Goal: Task Accomplishment & Management: Use online tool/utility

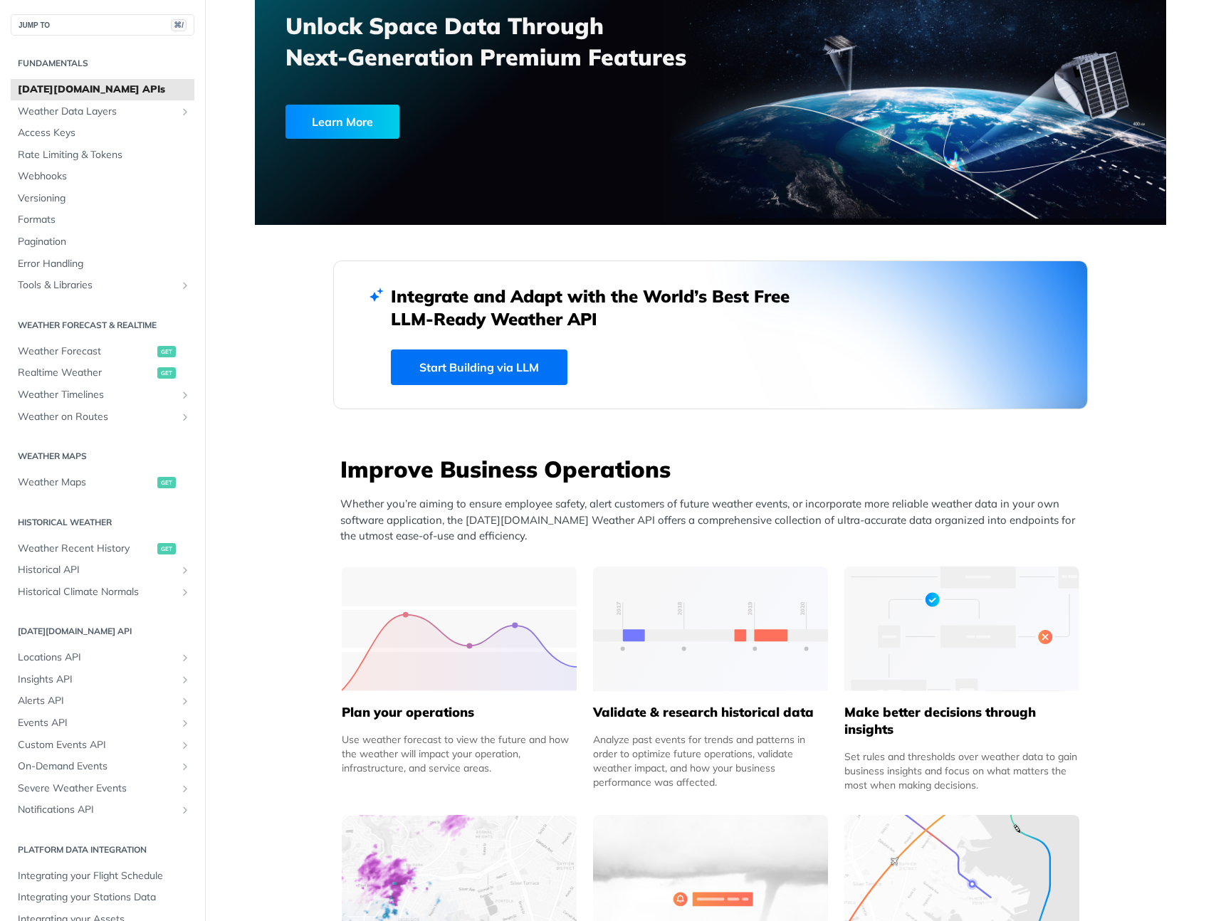
scroll to position [142, 0]
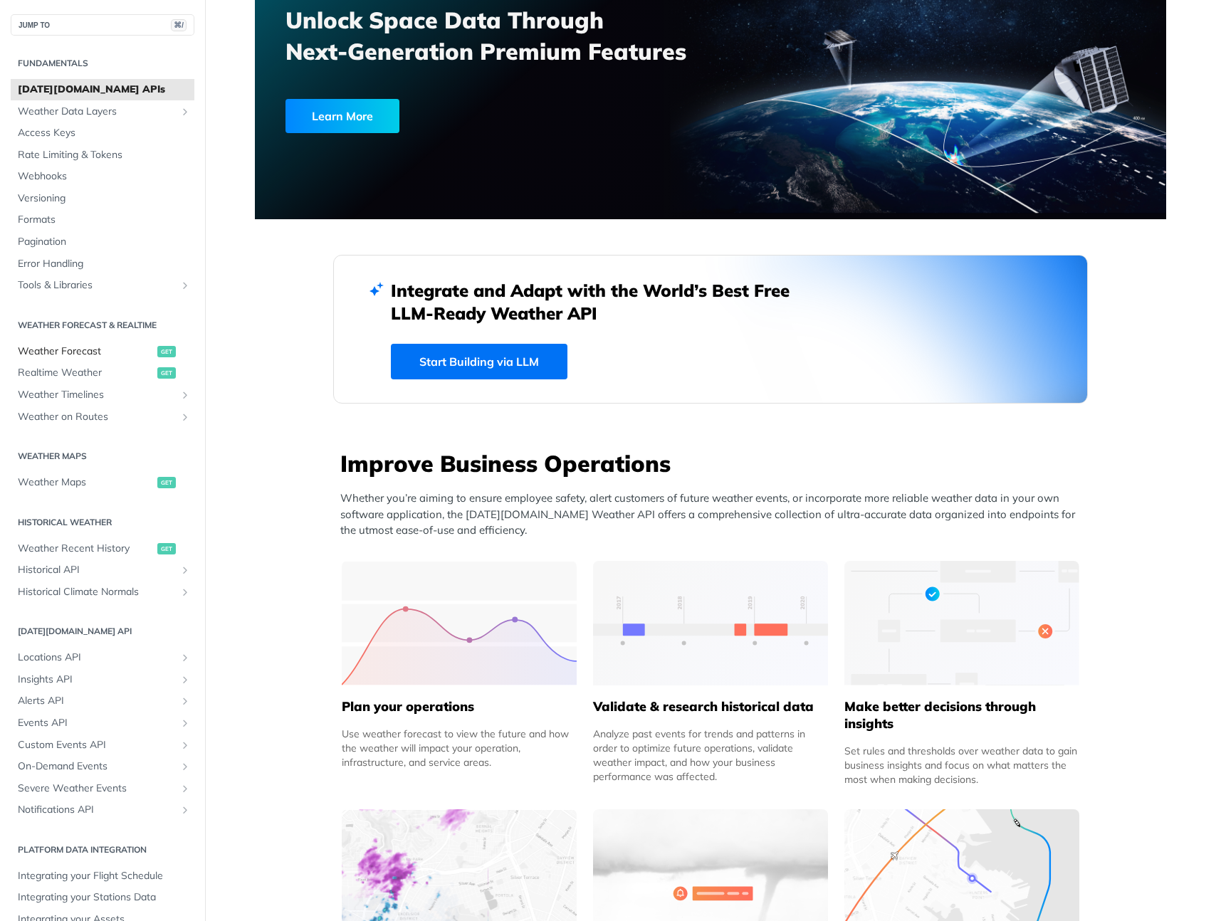
click at [87, 347] on span "Weather Forecast" at bounding box center [86, 351] width 136 height 14
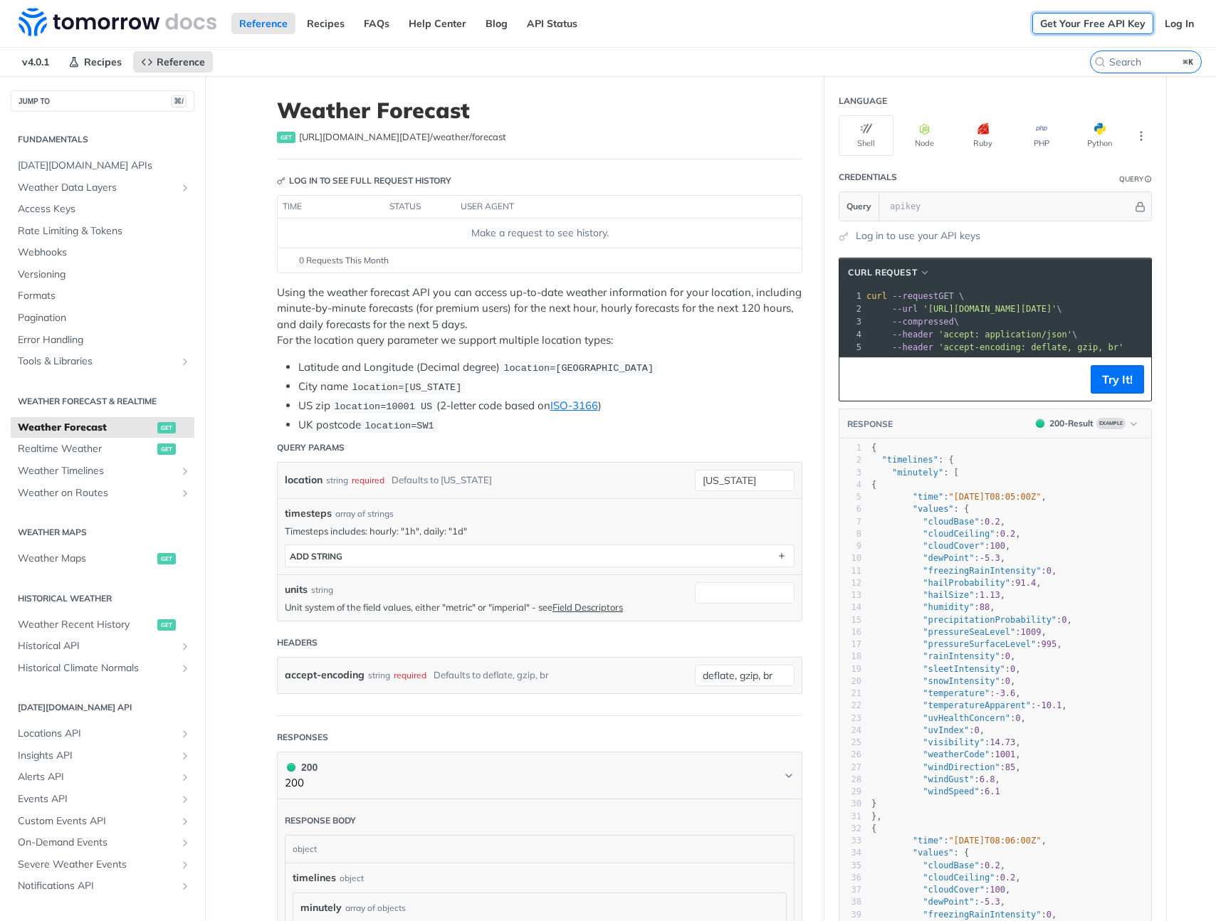
click at [1076, 29] on link "Get Your Free API Key" at bounding box center [1092, 23] width 121 height 21
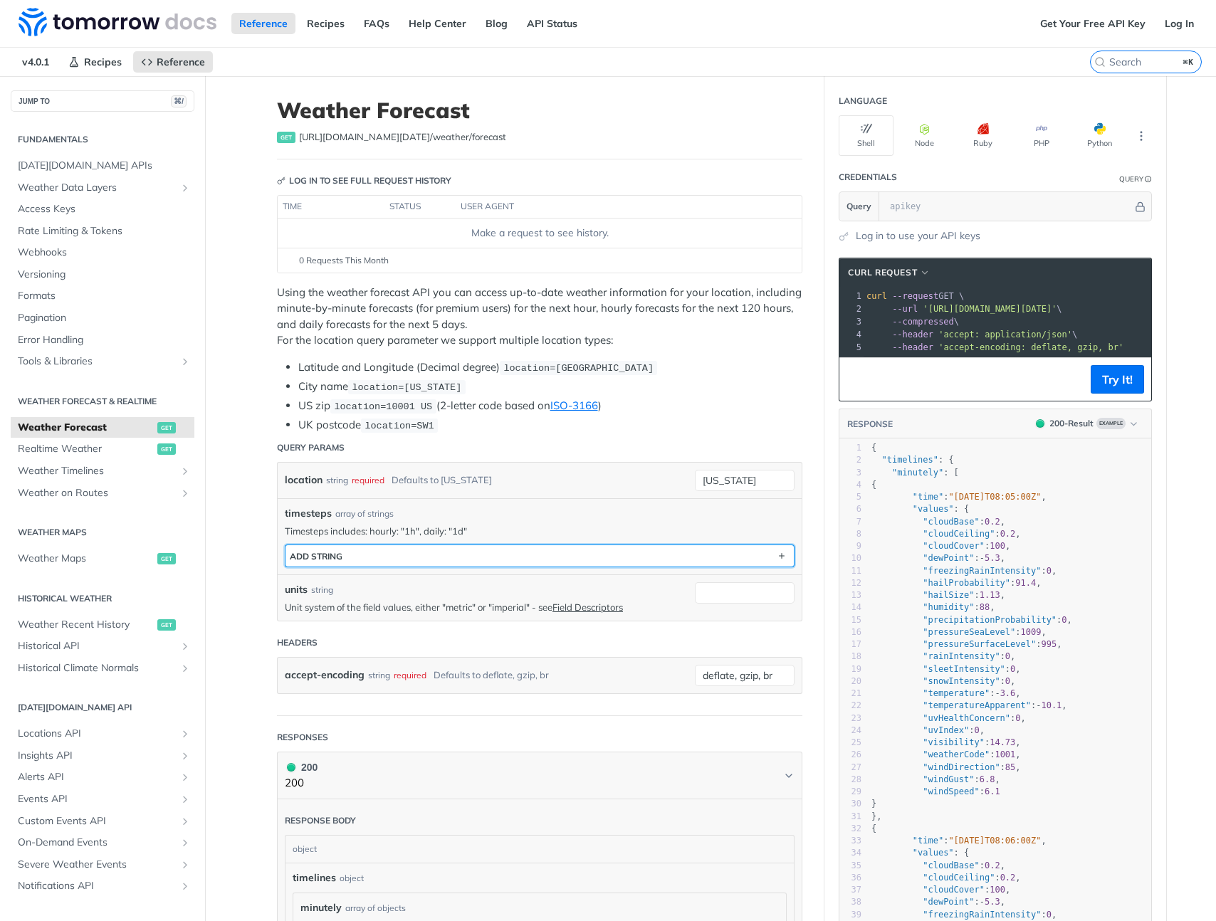
click at [569, 553] on button "ADD string" at bounding box center [539, 555] width 508 height 21
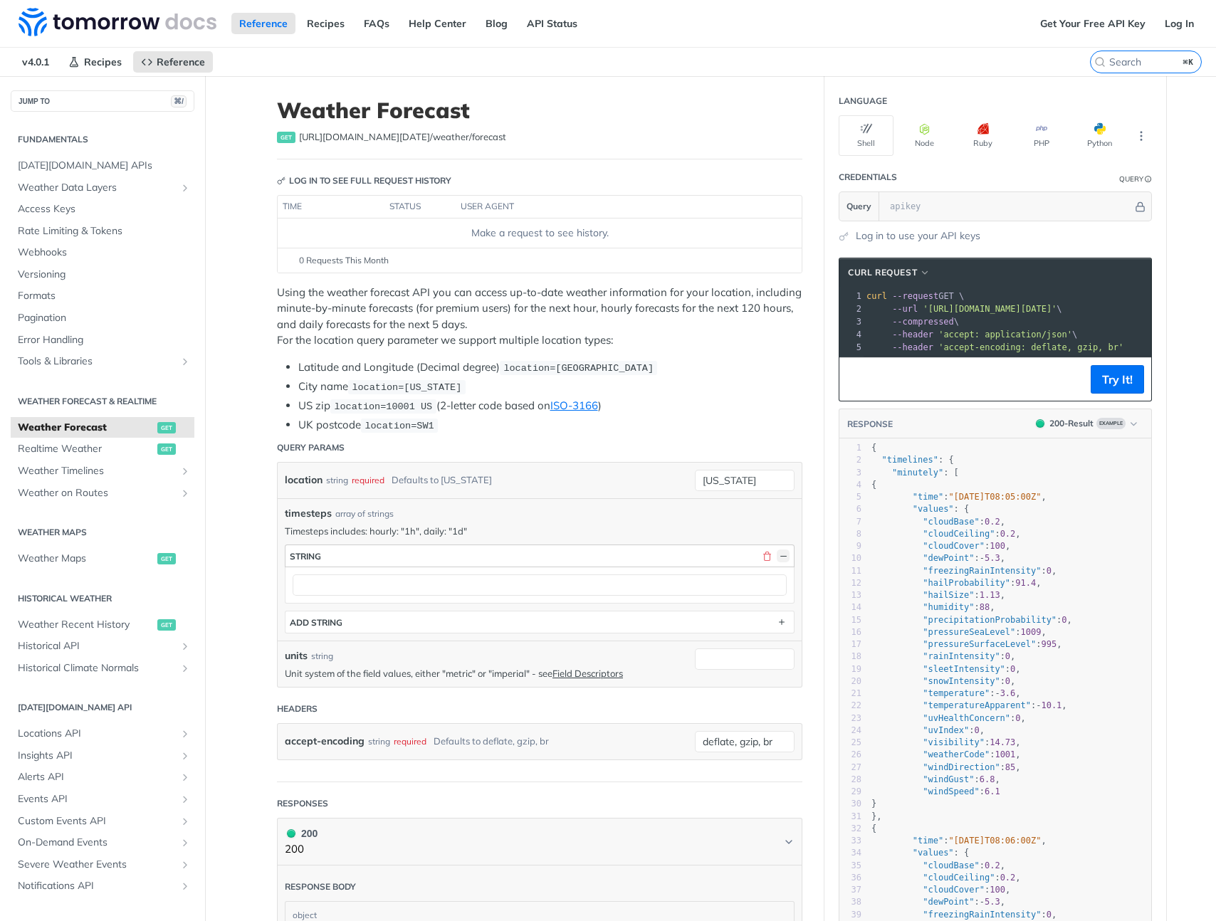
click at [776, 558] on button "button" at bounding box center [782, 555] width 13 height 13
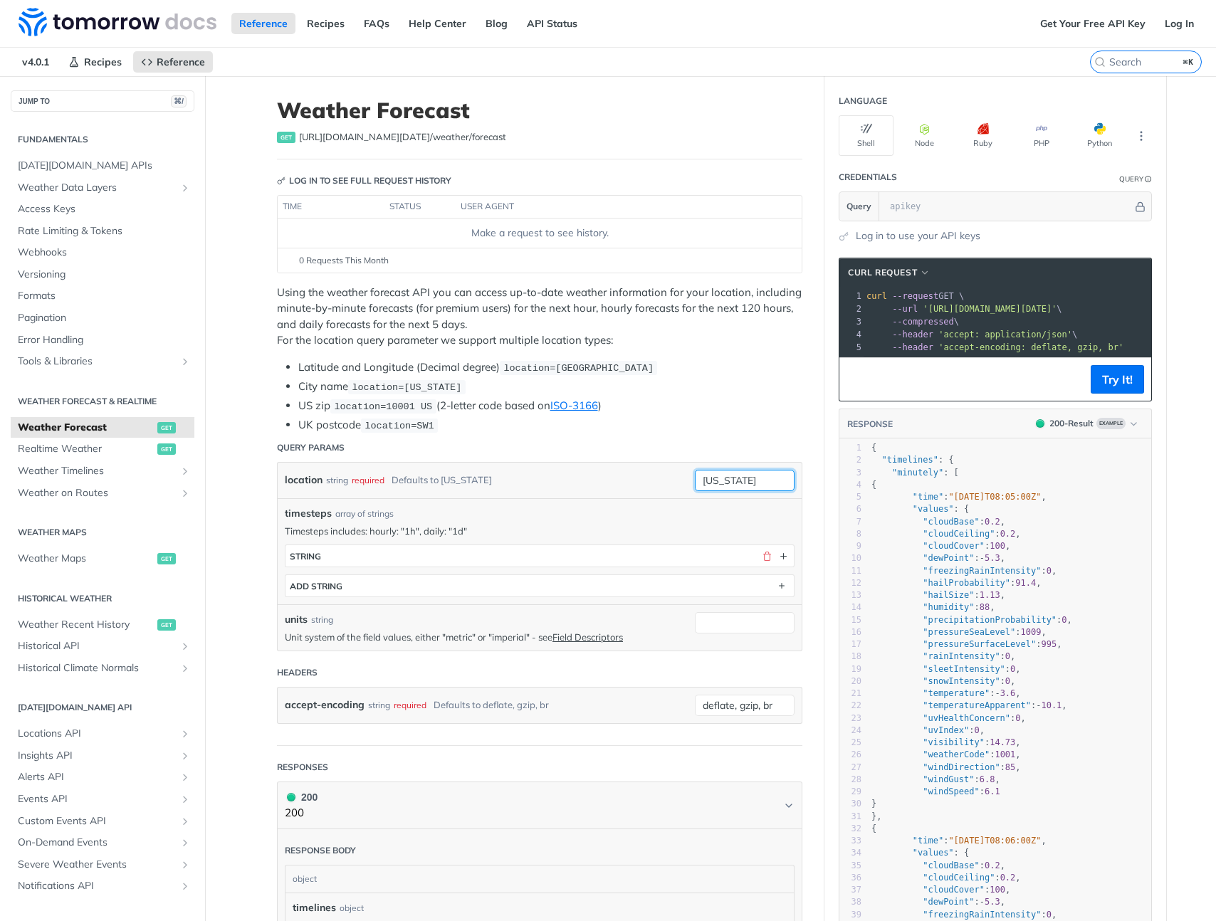
click at [720, 476] on input "new york" at bounding box center [745, 480] width 100 height 21
click at [751, 480] on input "new york" at bounding box center [745, 480] width 100 height 21
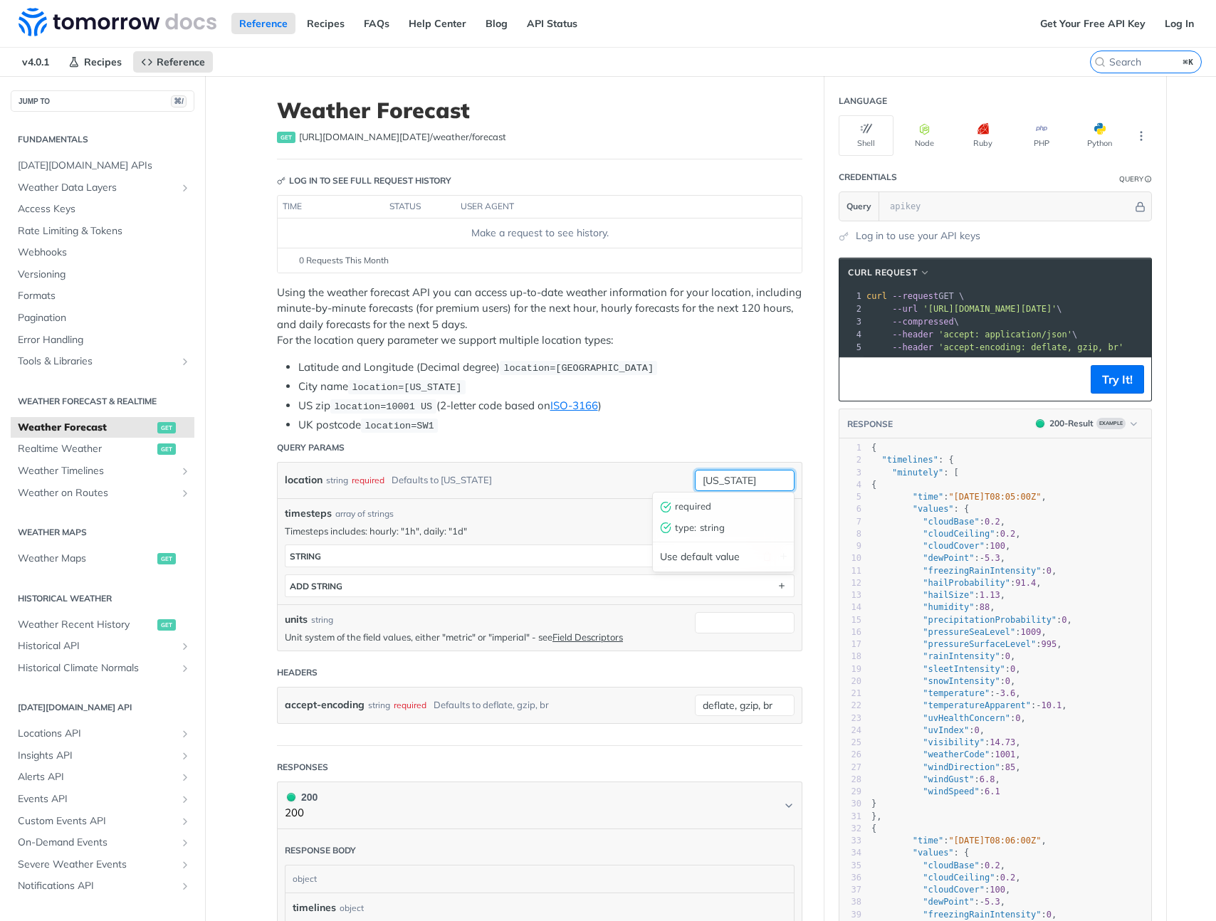
click at [751, 480] on input "new york" at bounding box center [745, 480] width 100 height 21
paste input "35.32976312693456, -120.85052714772954"
drag, startPoint x: 553, startPoint y: 367, endPoint x: 485, endPoint y: 363, distance: 68.5
click at [485, 363] on li "Latitude and Longitude (Decimal degree) location=42.3478, -71.0466" at bounding box center [550, 367] width 504 height 16
copy li "e) location="
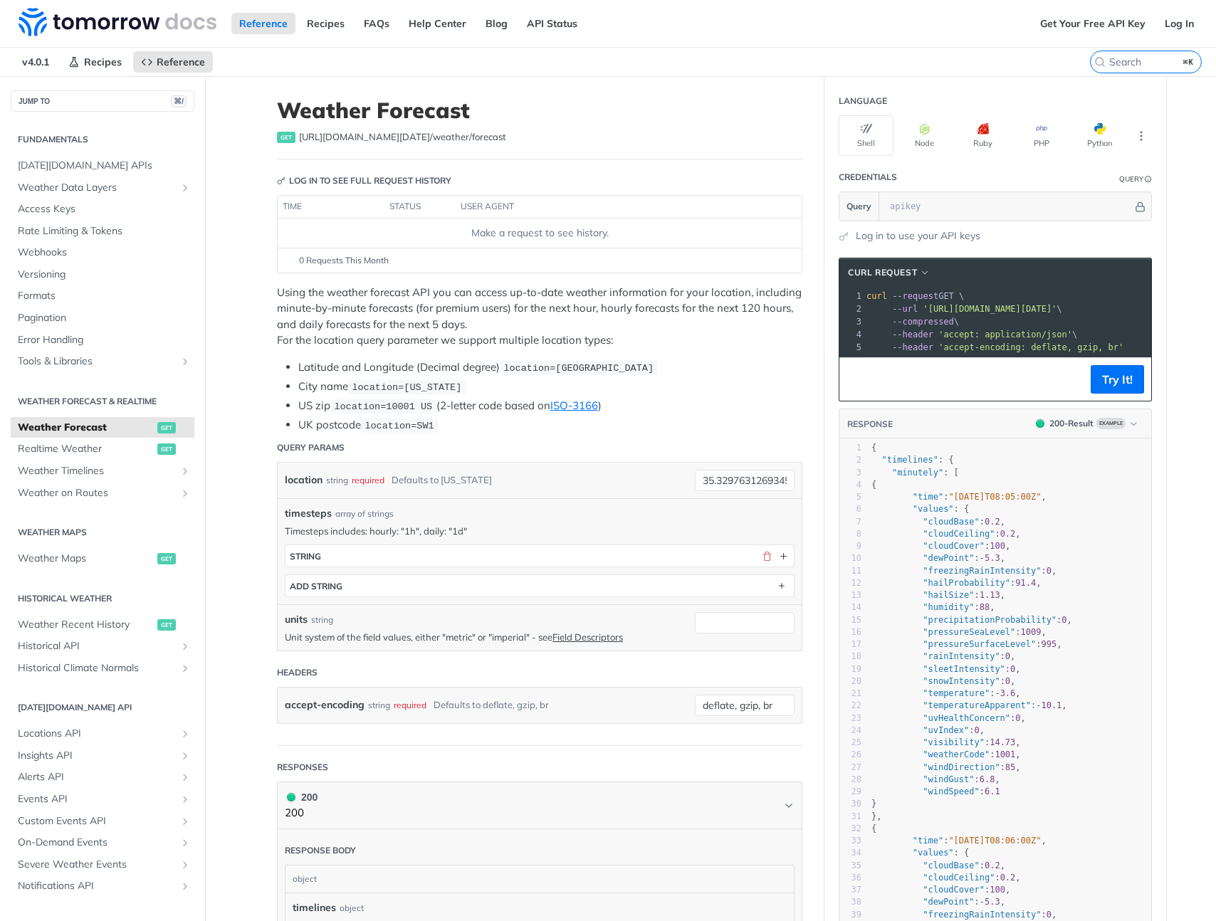
click at [516, 364] on span "location=42.3478, -71.0466" at bounding box center [578, 368] width 150 height 11
drag, startPoint x: 553, startPoint y: 369, endPoint x: 502, endPoint y: 368, distance: 51.2
click at [503, 368] on span "location=42.3478, -71.0466" at bounding box center [578, 368] width 150 height 11
copy span "location="
click at [698, 478] on input "35.32976312693456, -120.85052714772954" at bounding box center [745, 480] width 100 height 21
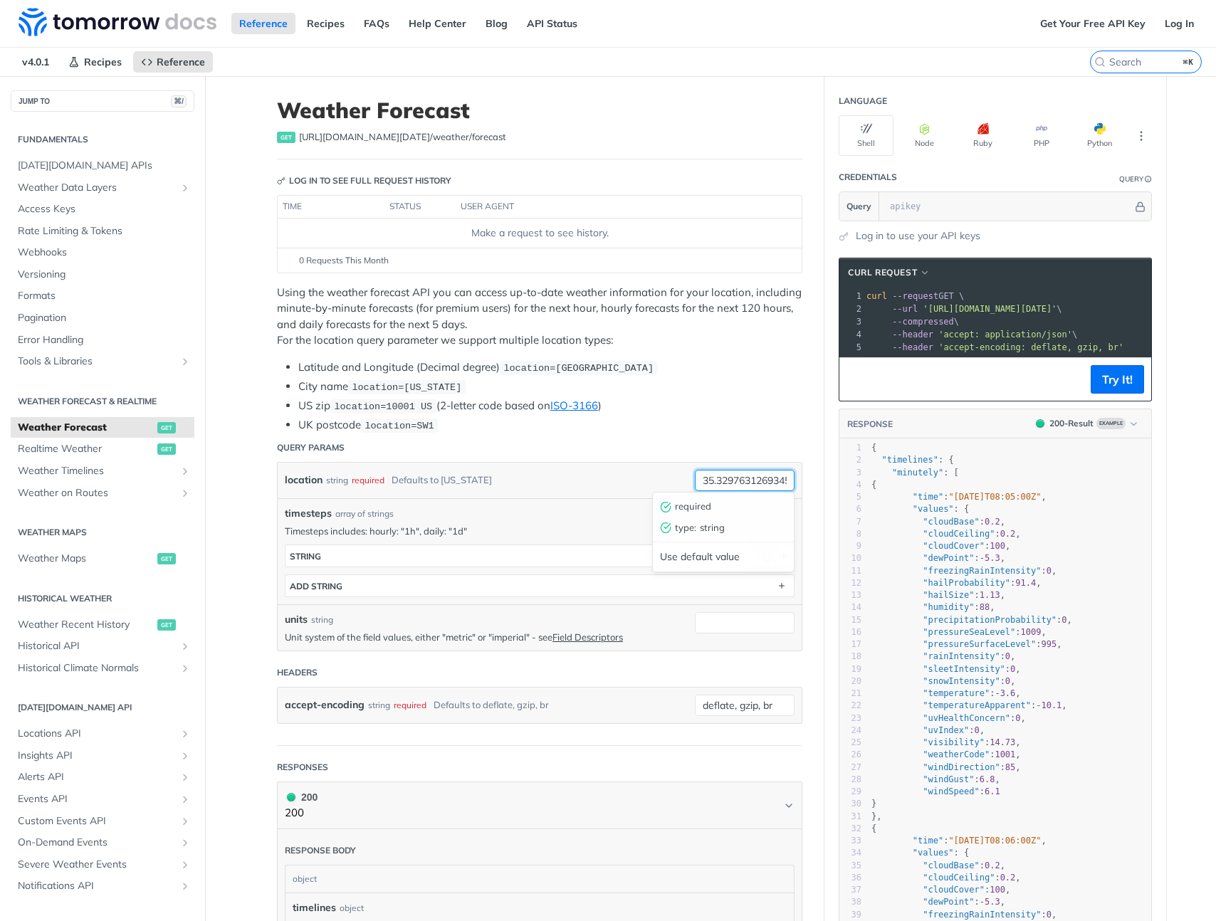
paste input "location="
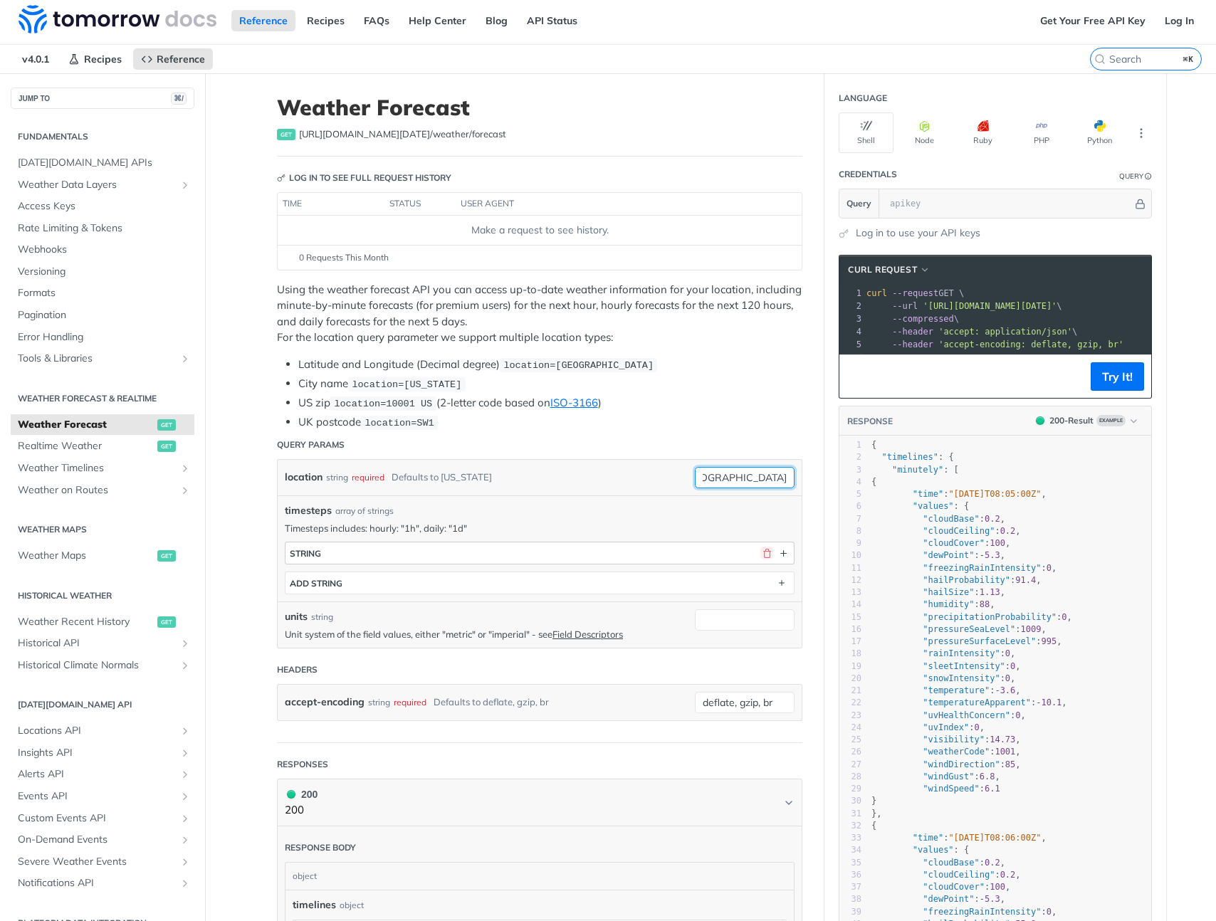
type input "location=35.32976312693456, -120.85052714772954"
click at [764, 552] on button "button" at bounding box center [766, 553] width 13 height 13
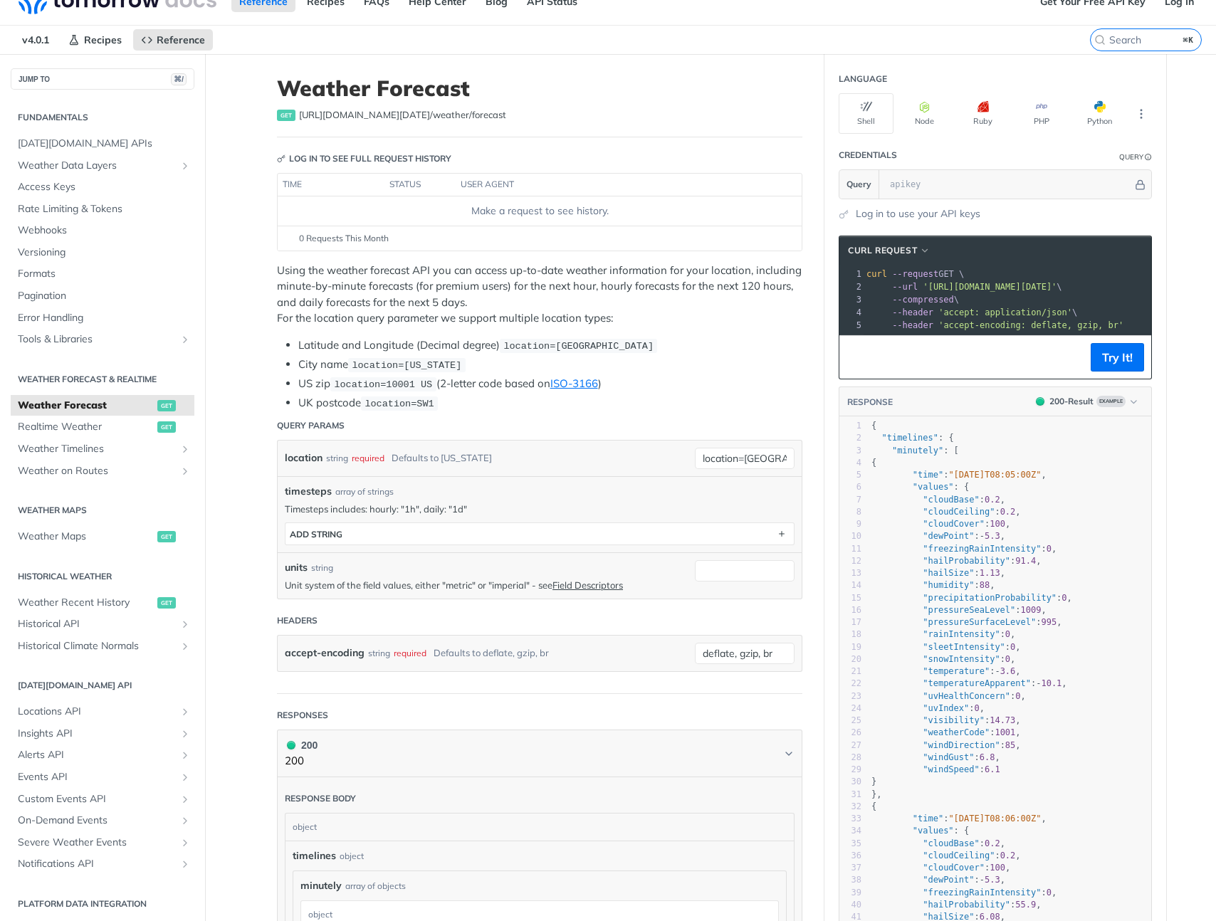
scroll to position [40, 0]
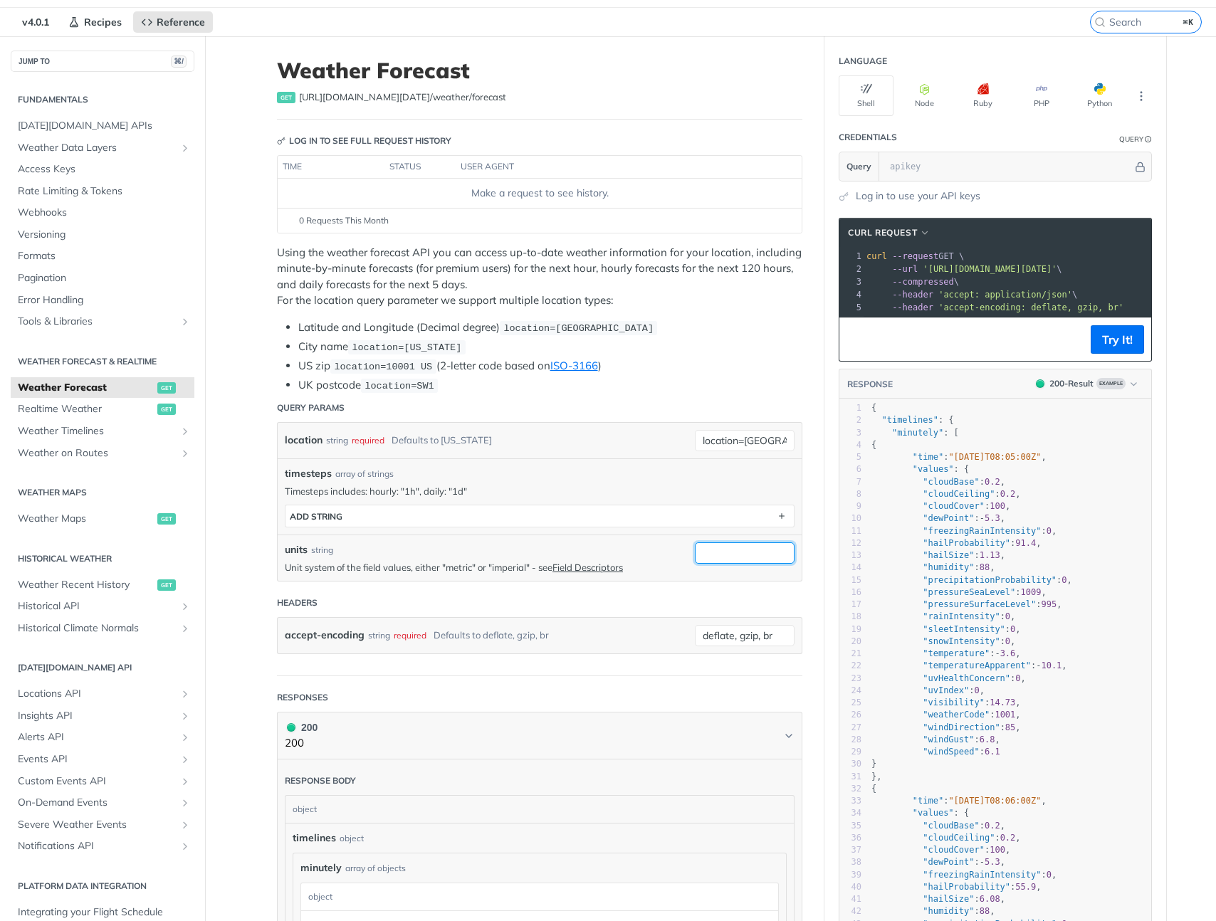
click at [707, 551] on input "units" at bounding box center [745, 552] width 100 height 21
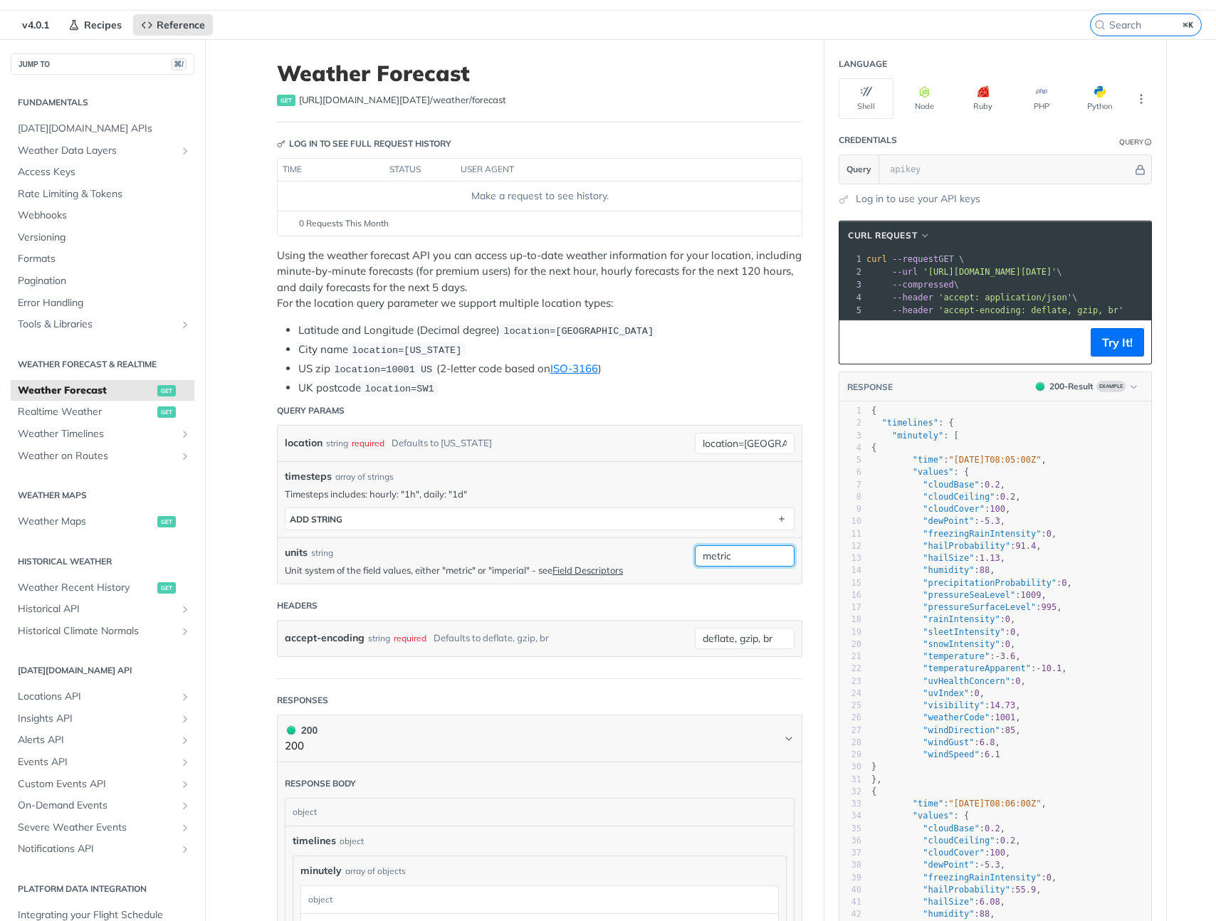
type input "metric"
click at [622, 615] on header "Headers" at bounding box center [539, 605] width 525 height 28
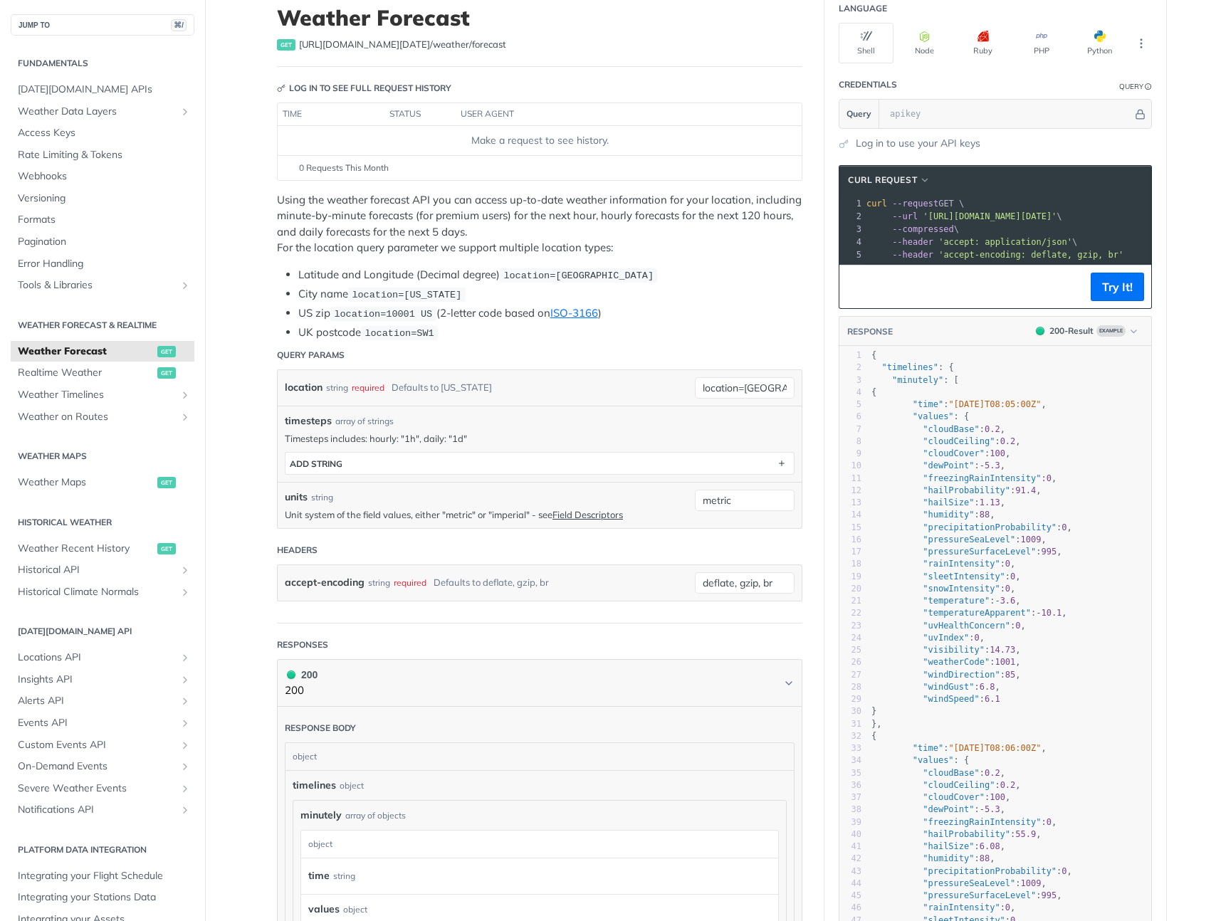
scroll to position [127, 0]
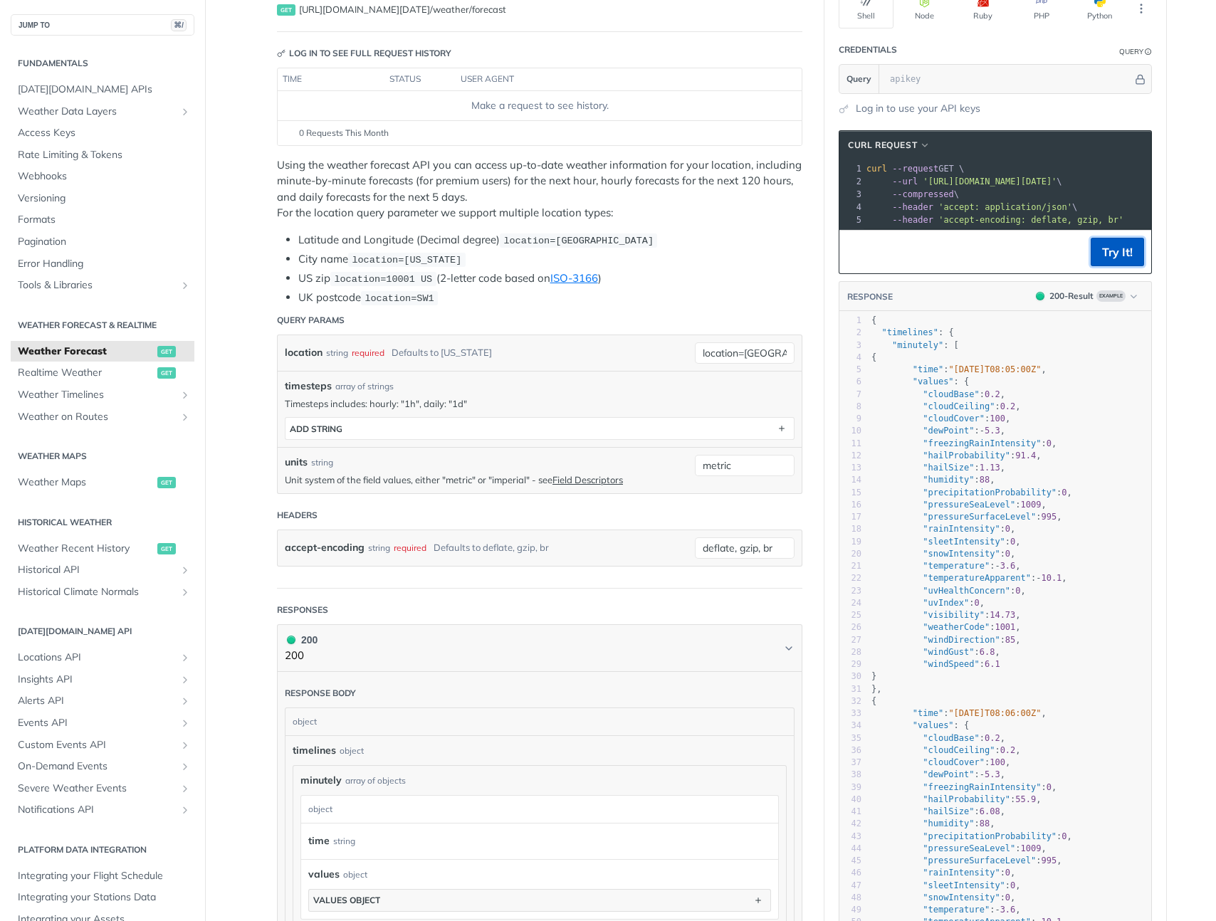
click at [1113, 261] on button "Try It!" at bounding box center [1116, 252] width 53 height 28
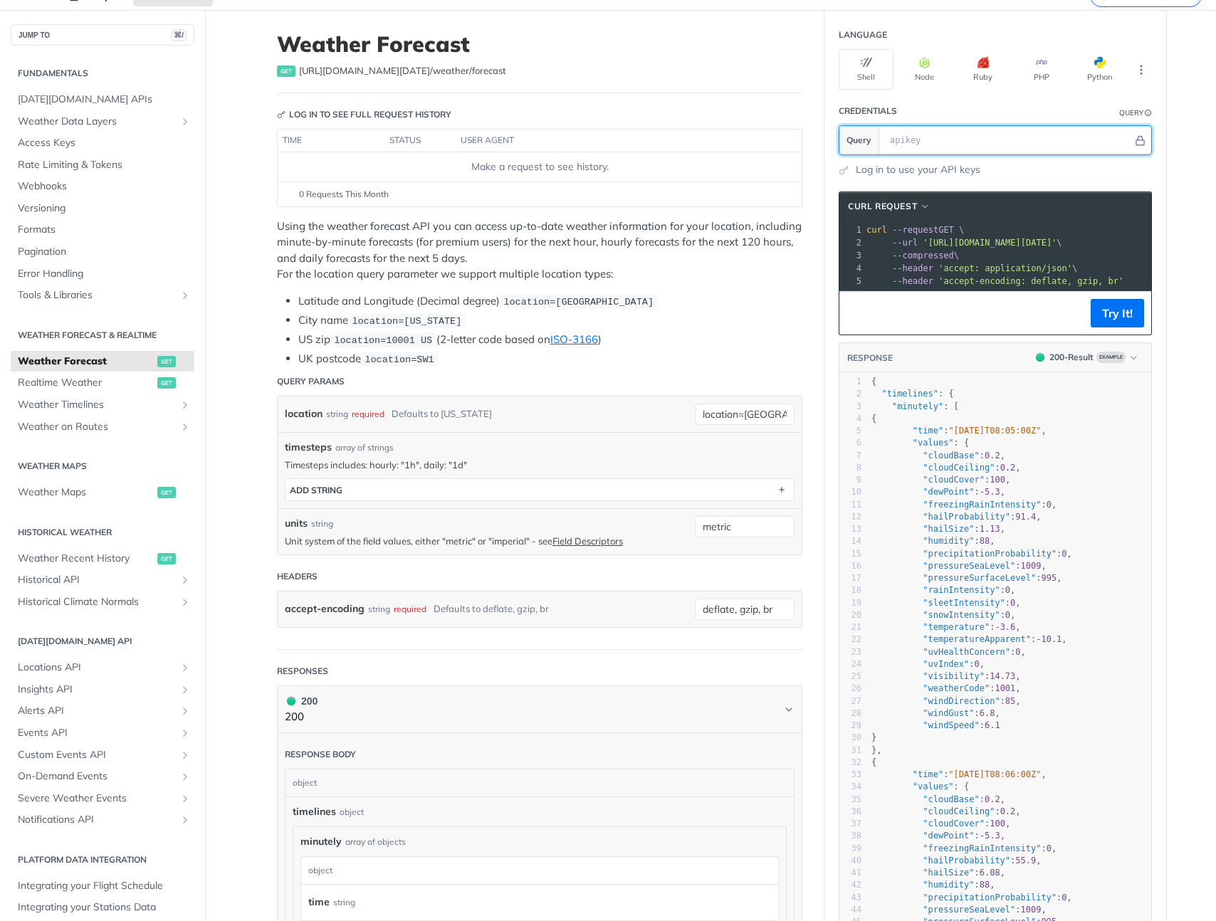
scroll to position [0, 0]
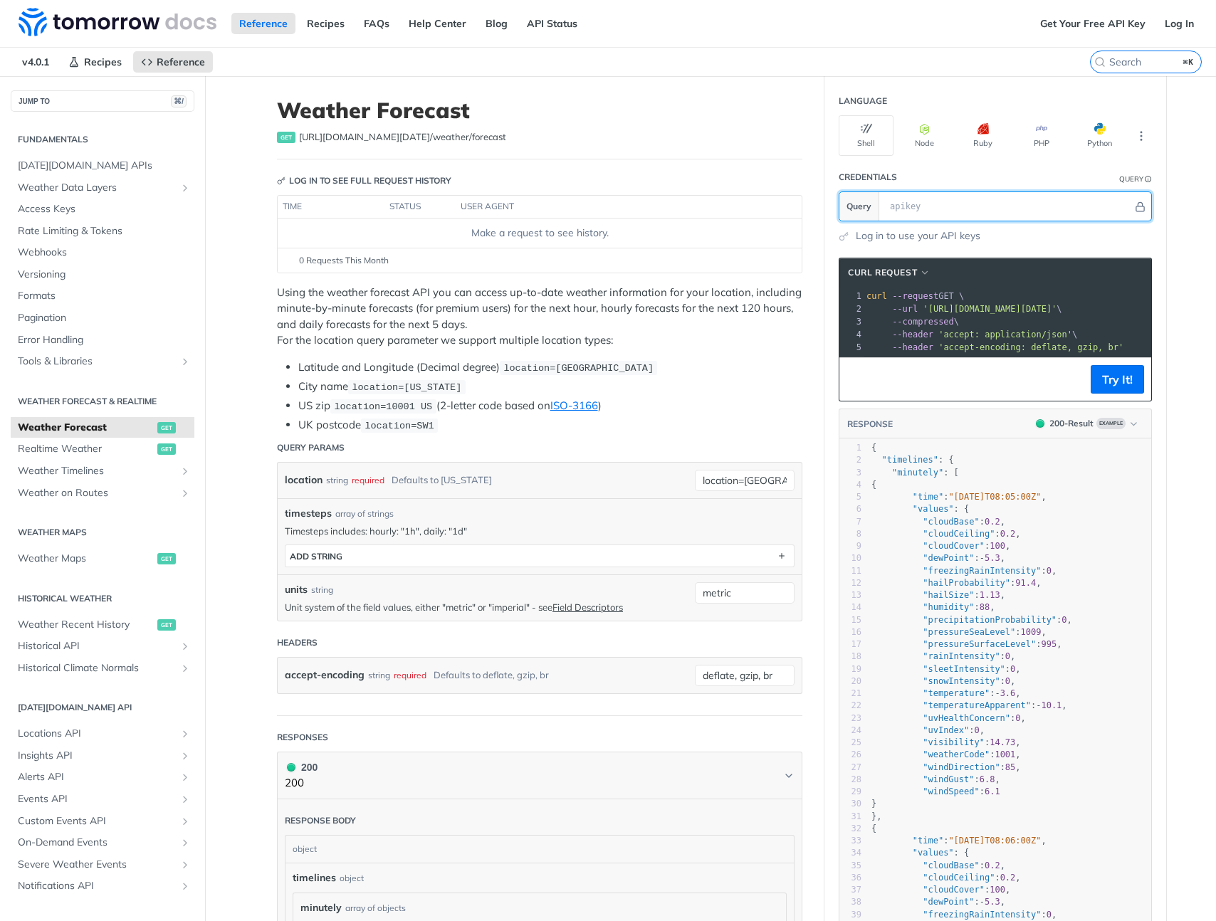
click at [1107, 213] on input "text" at bounding box center [1007, 206] width 250 height 28
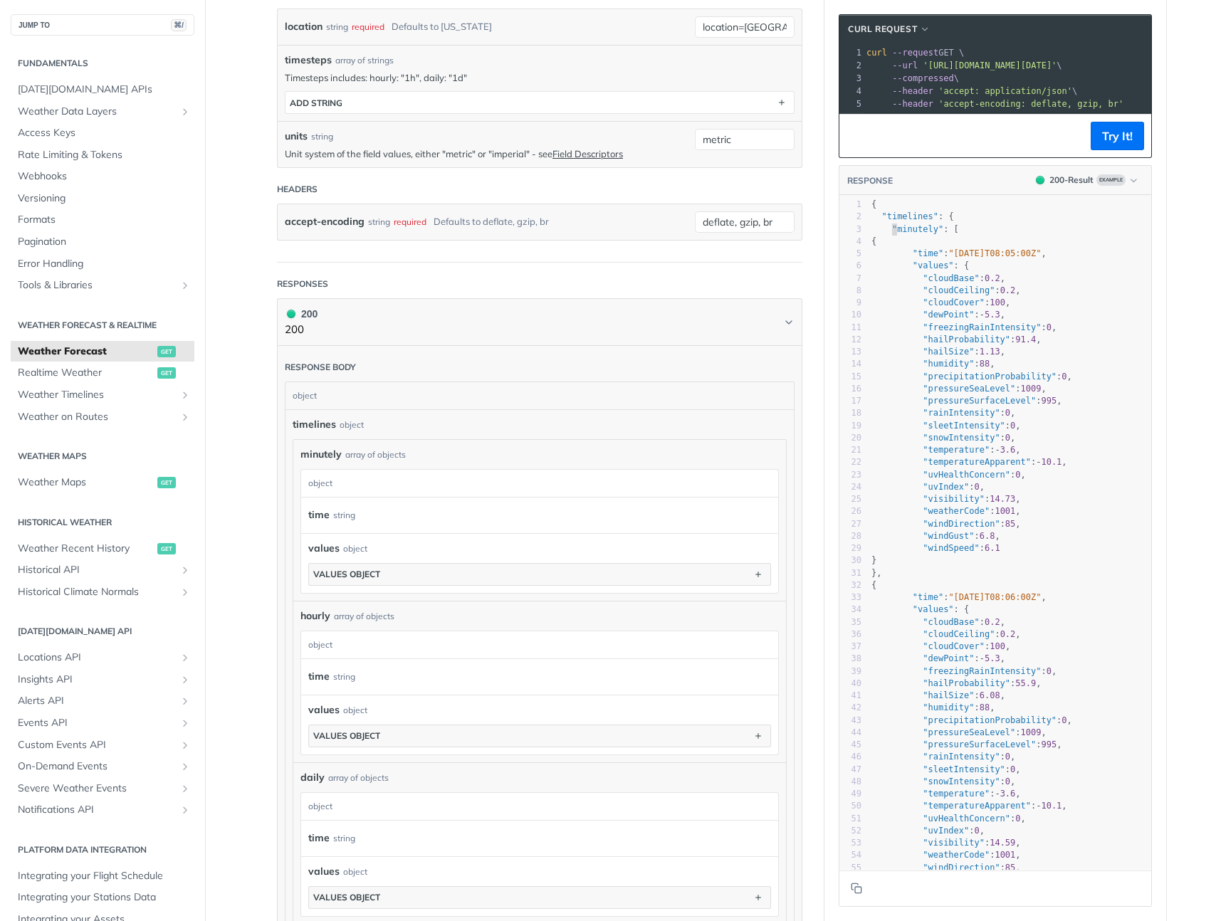
click at [892, 234] on span ""minutely"" at bounding box center [917, 229] width 51 height 10
click at [899, 234] on span ""minutely"" at bounding box center [917, 229] width 51 height 10
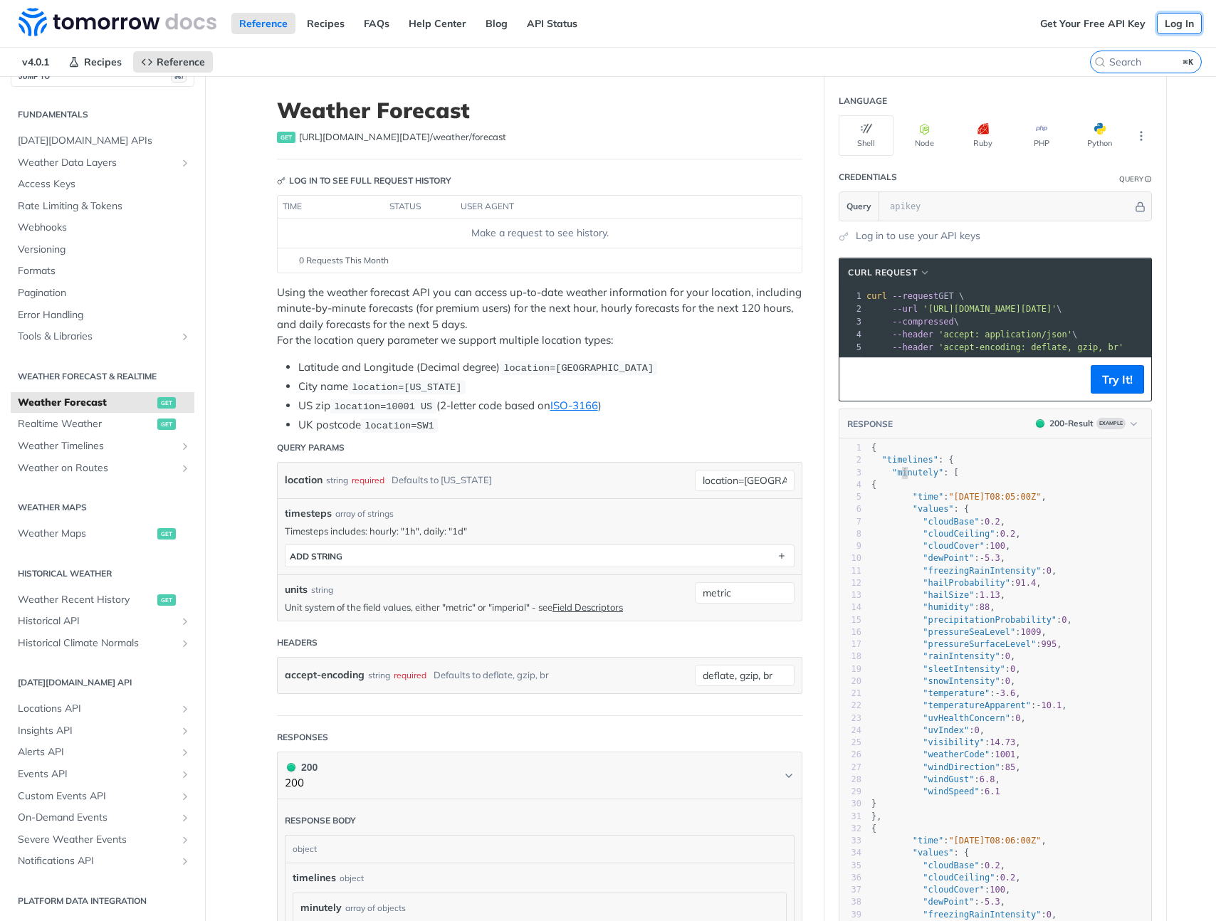
click at [1174, 31] on link "Log In" at bounding box center [1178, 23] width 45 height 21
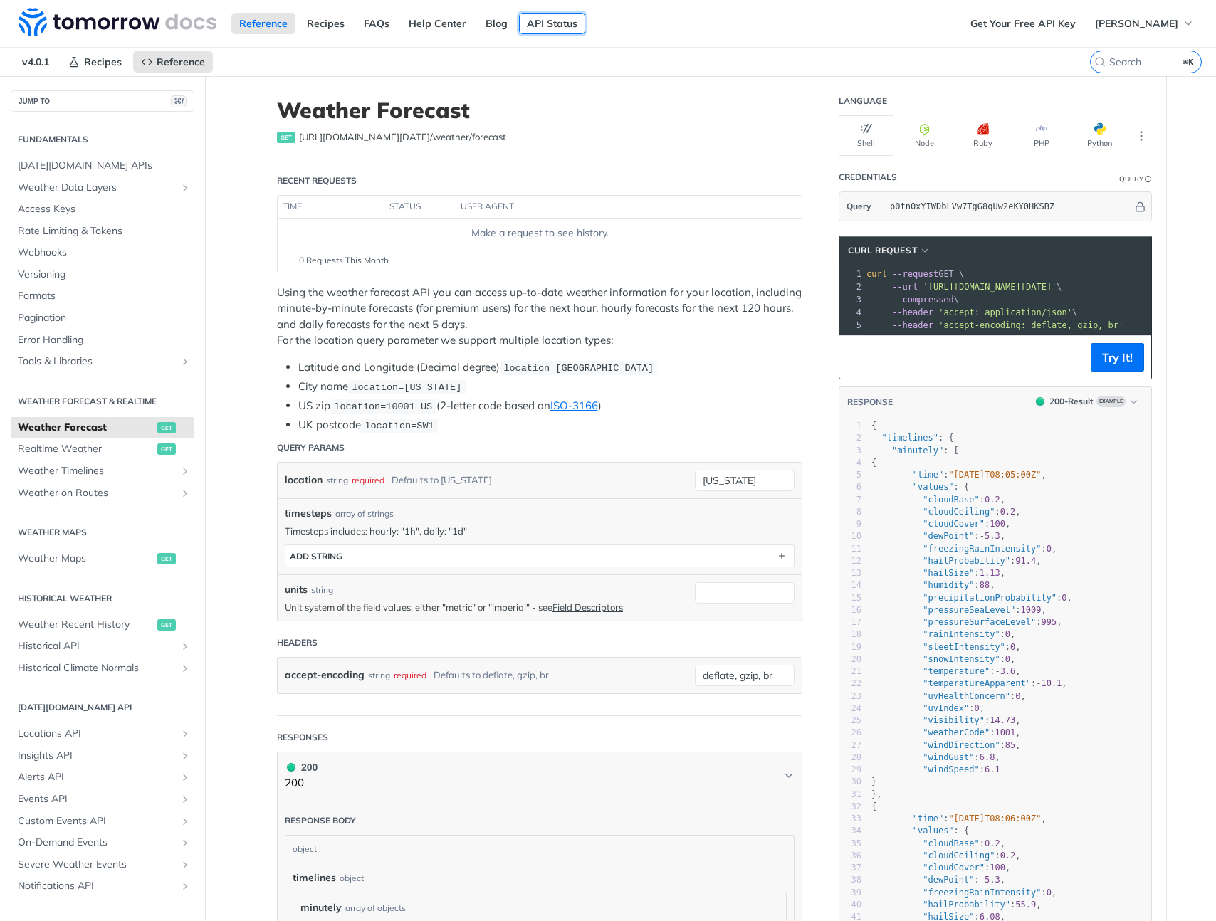
click at [554, 28] on link "API Status" at bounding box center [552, 23] width 66 height 21
click at [762, 484] on input "[US_STATE]" at bounding box center [745, 480] width 100 height 21
click at [762, 484] on input "new york" at bounding box center [745, 480] width 100 height 21
click at [762, 483] on input "new york" at bounding box center [745, 480] width 100 height 21
paste input "35.3340875,-120.8462994"
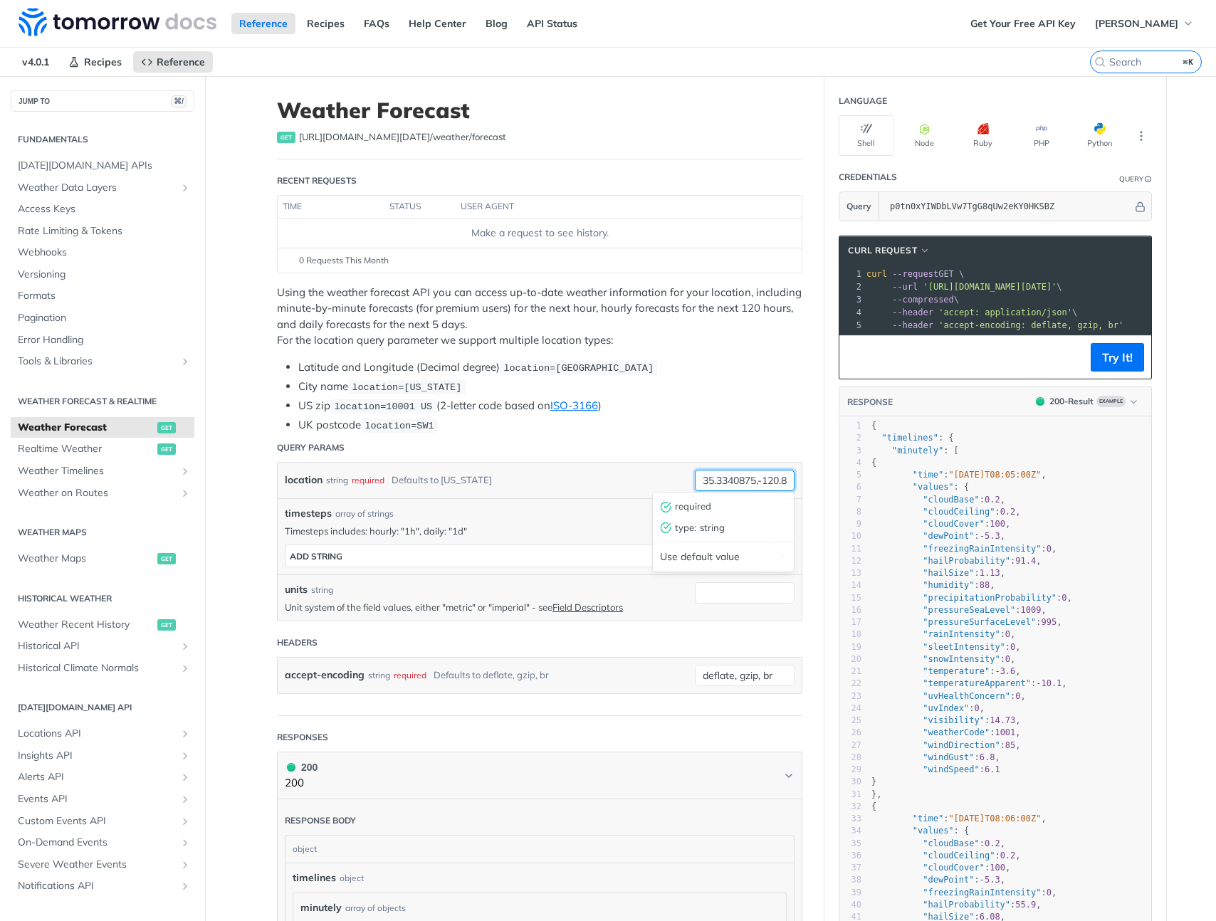
scroll to position [0, 41]
type input "35.3340875,-120.8462994"
click at [786, 417] on li "UK postcode location=SW1" at bounding box center [550, 425] width 504 height 16
click at [1120, 369] on button "Try It!" at bounding box center [1116, 357] width 53 height 28
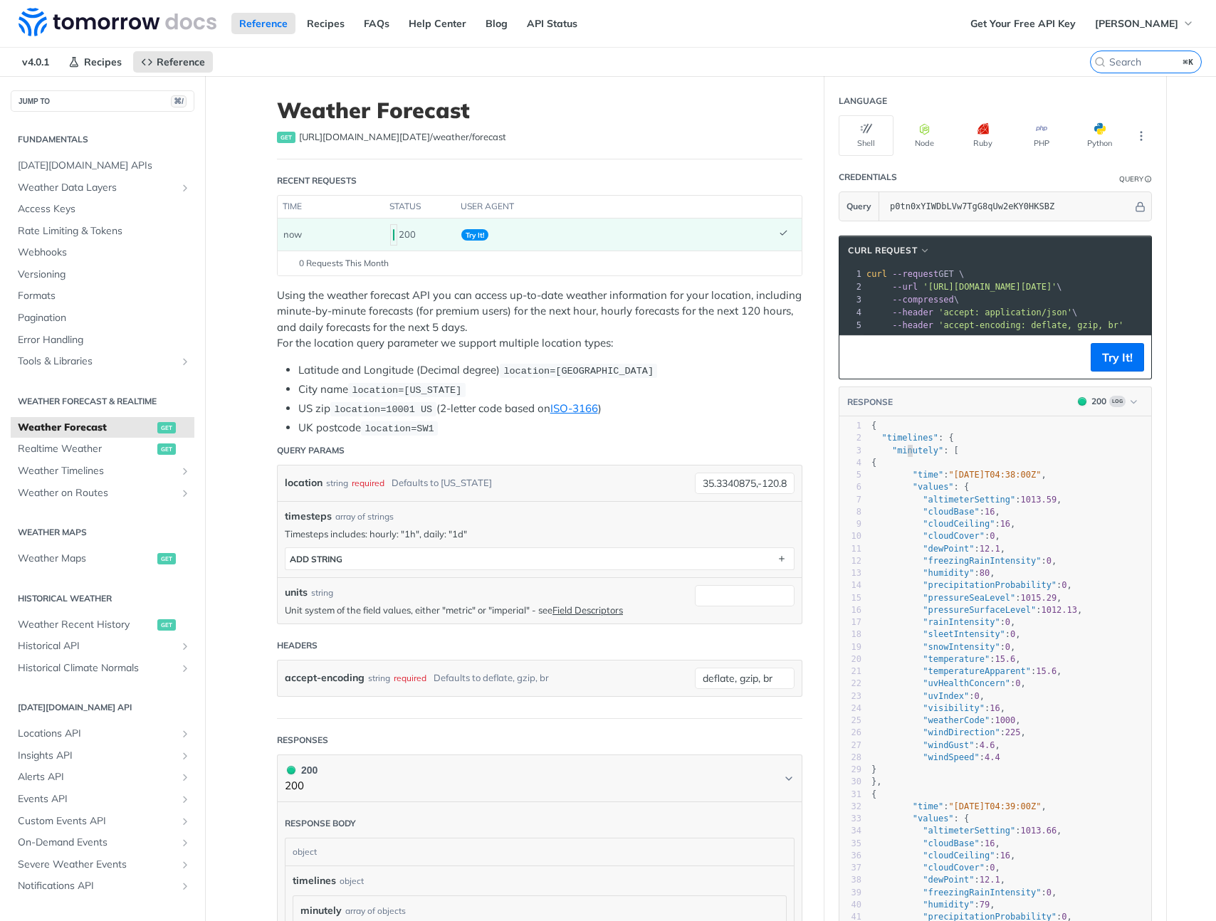
click at [902, 455] on span ""minutely"" at bounding box center [917, 451] width 51 height 10
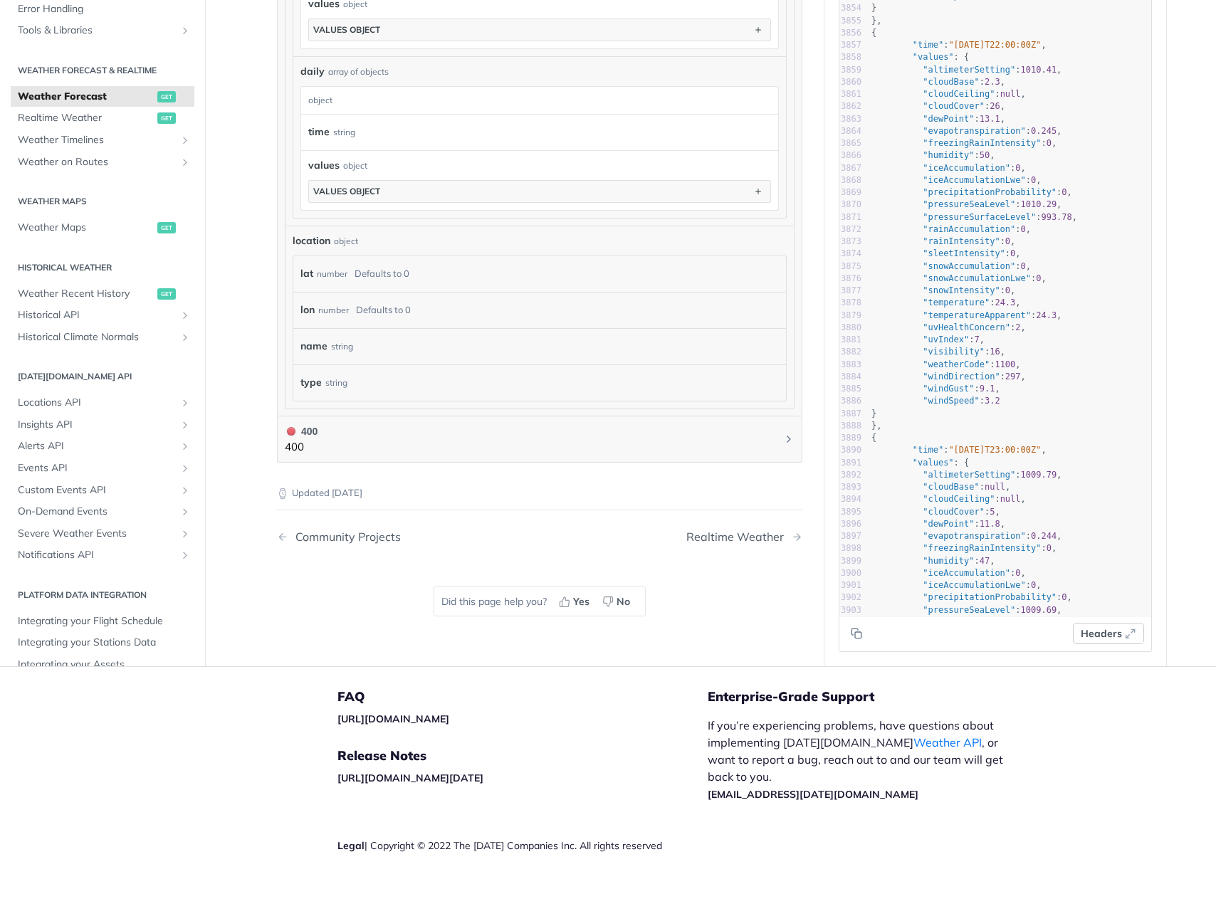
click at [1124, 628] on icon "button" at bounding box center [1129, 633] width 11 height 11
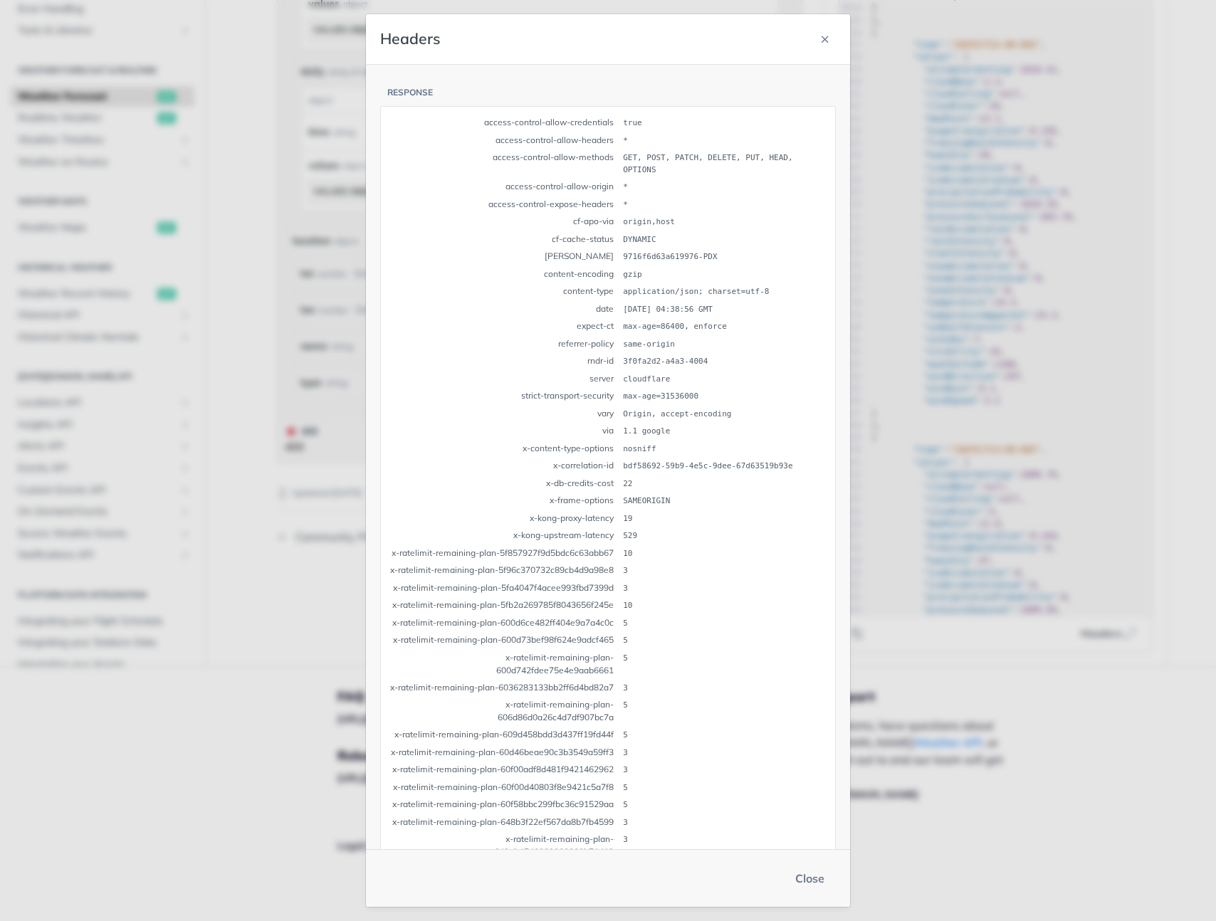
click at [813, 873] on button "Close" at bounding box center [810, 878] width 52 height 28
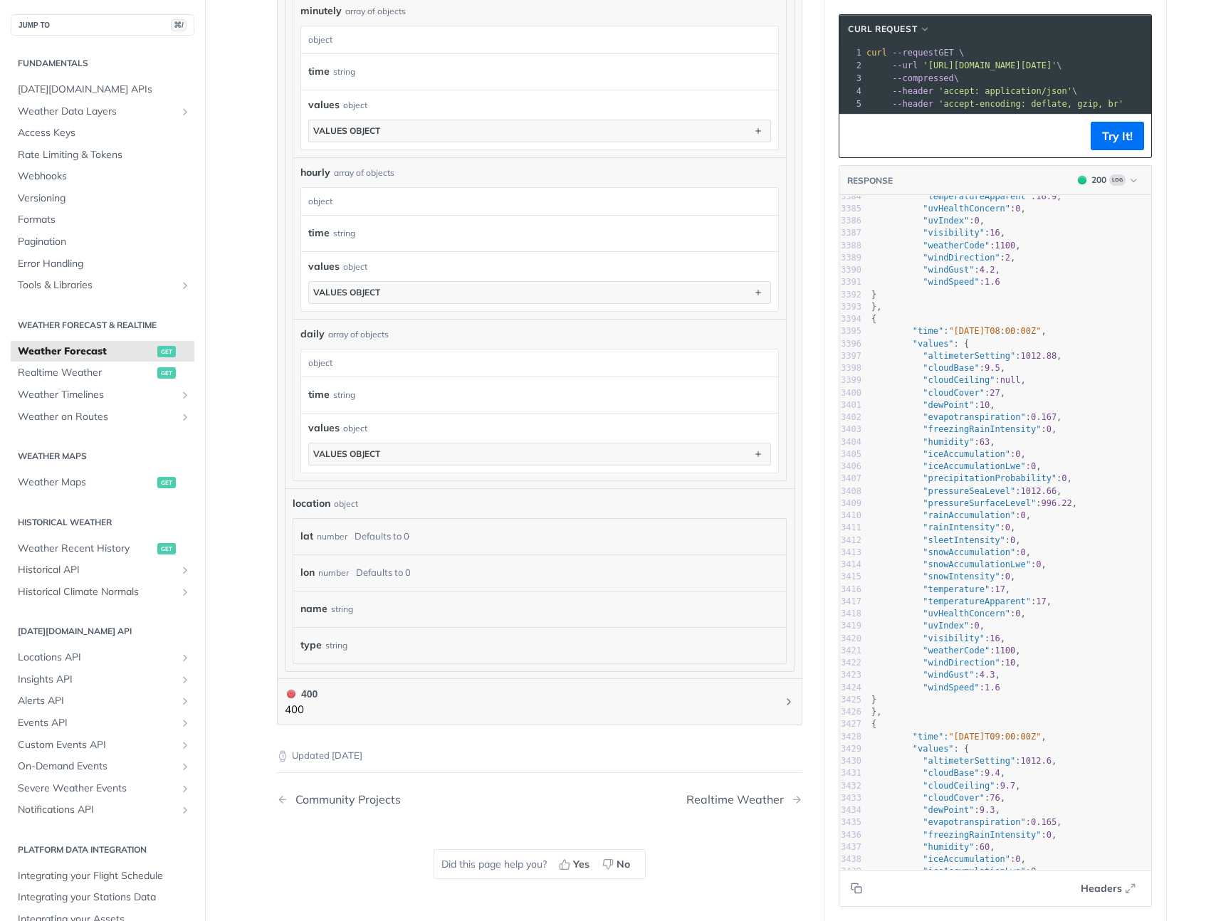
scroll to position [1129, 0]
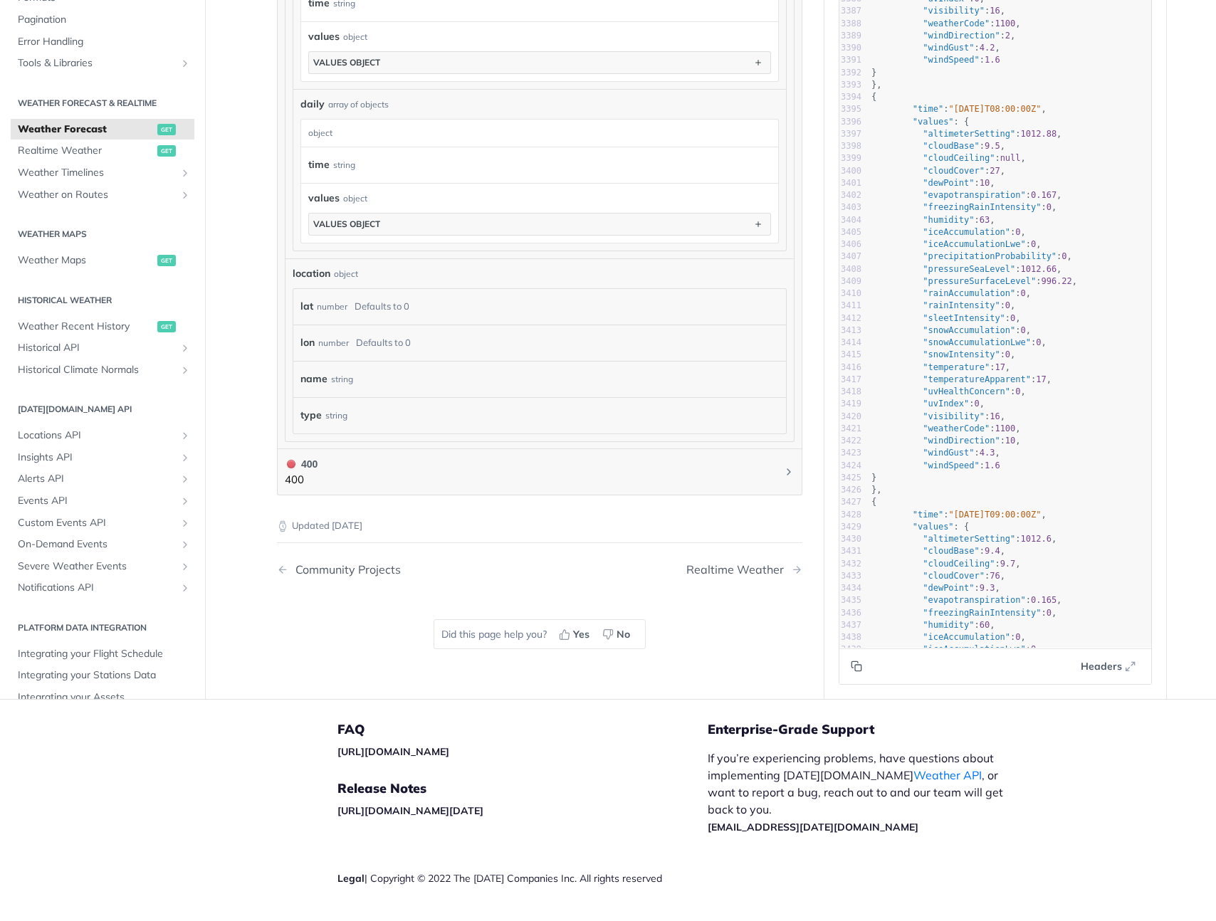
click at [858, 668] on button "Copy to clipboard" at bounding box center [856, 665] width 20 height 21
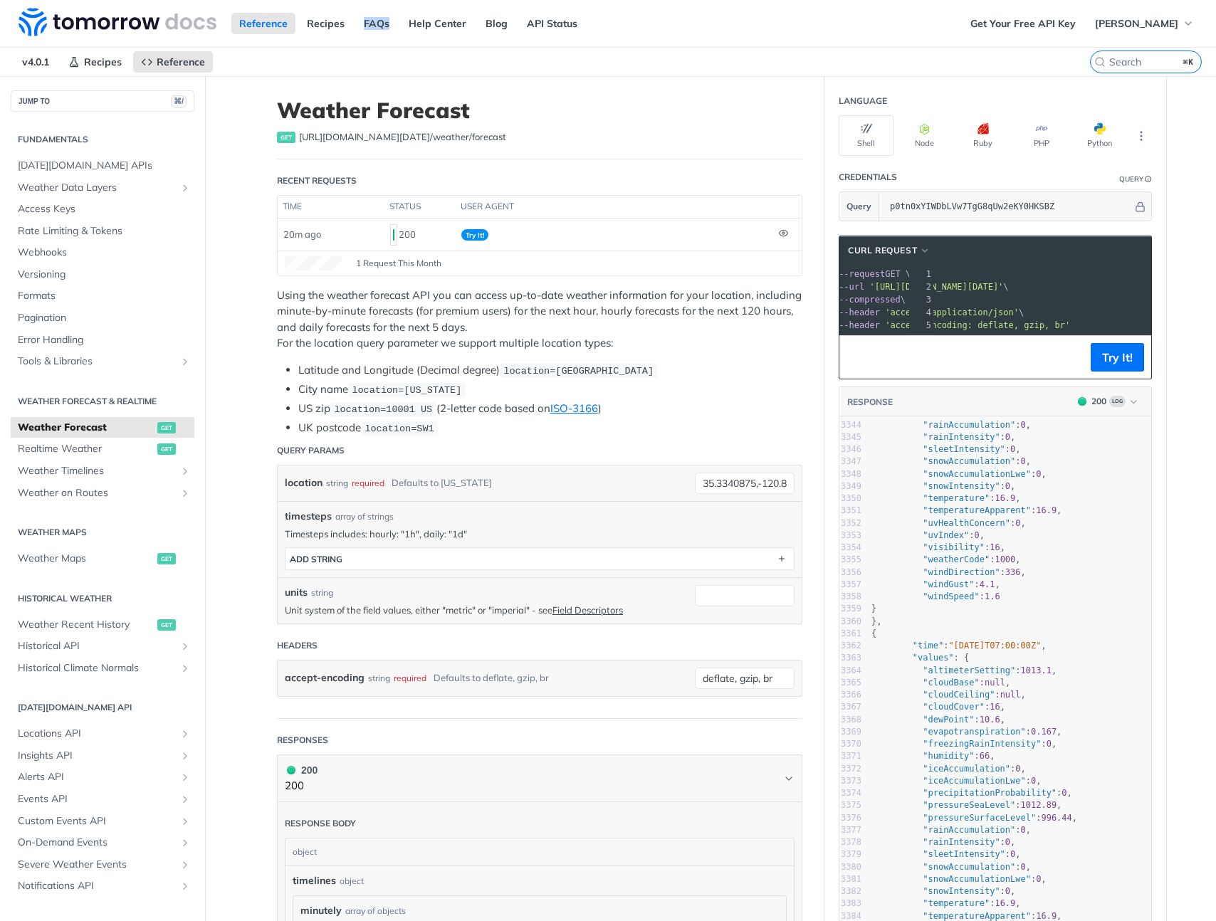
scroll to position [0, 26]
drag, startPoint x: 921, startPoint y: 288, endPoint x: 1127, endPoint y: 290, distance: 206.4
click at [665, 290] on span "'https://api.tomorrow.io/v4/weather/forecast?location=35.3340875%2C-120.8462994…" at bounding box center [599, 287] width 134 height 10
copy span "https://api.tomorrow.io/v4/weather/forecast?location=35.3340875%2C-120.8462994&…"
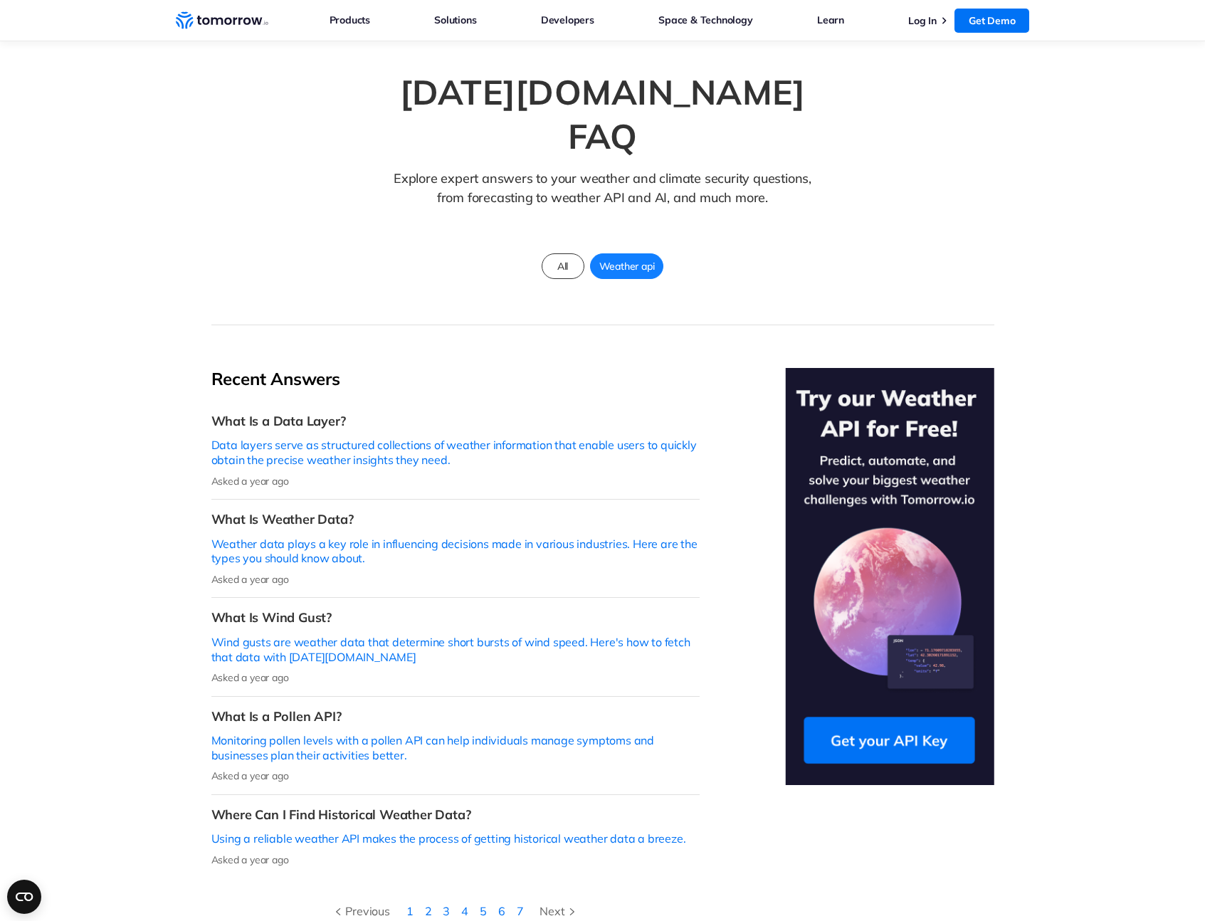
scroll to position [79, 0]
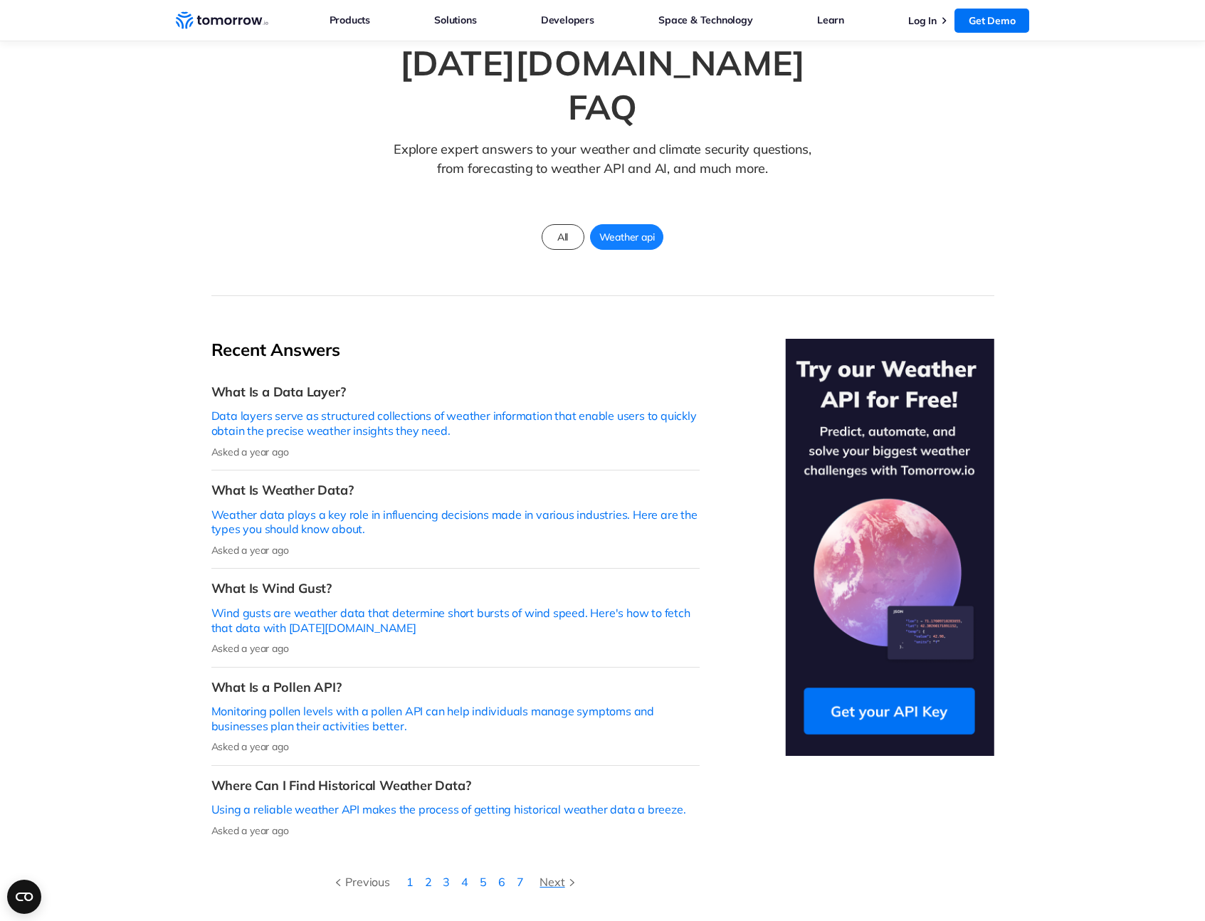
click at [563, 873] on div "Next" at bounding box center [558, 882] width 39 height 19
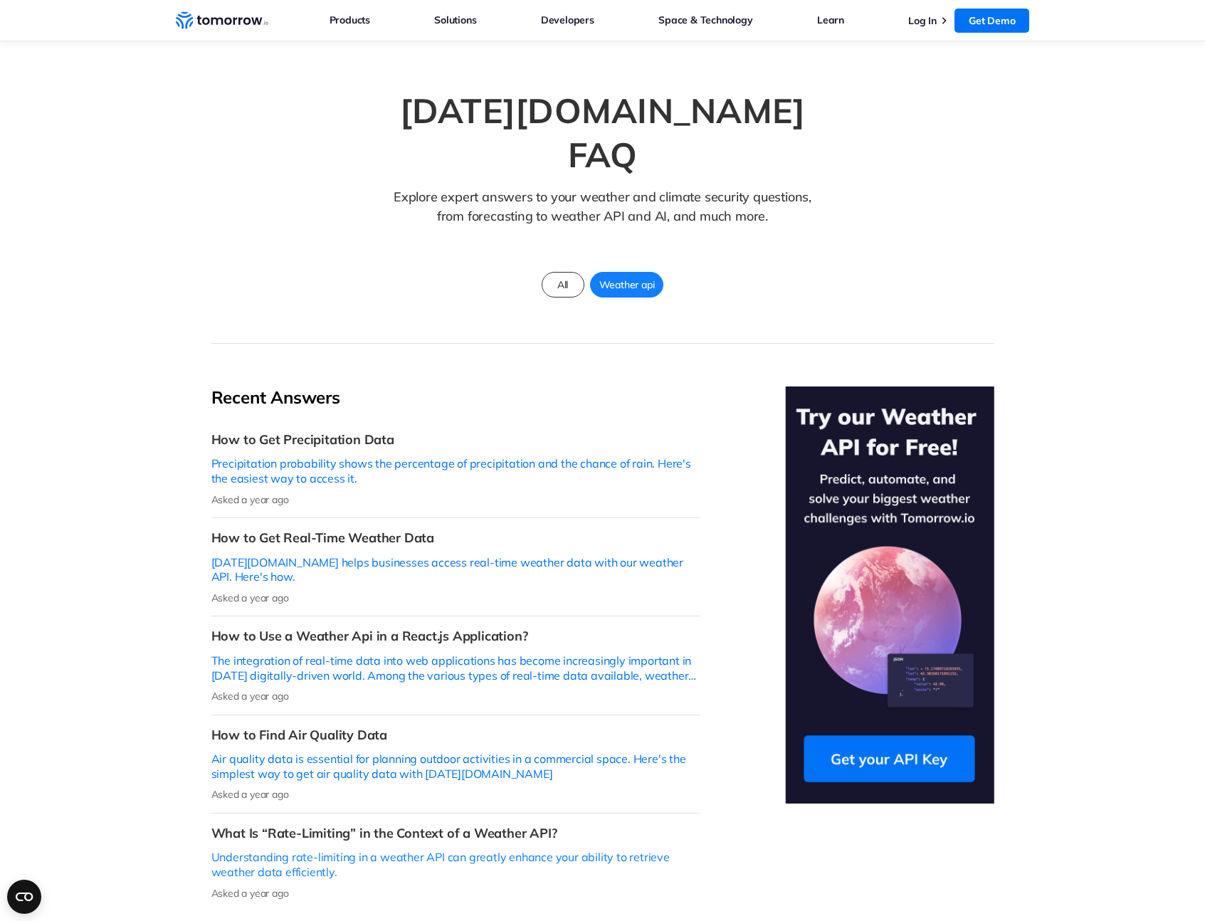
scroll to position [190, 0]
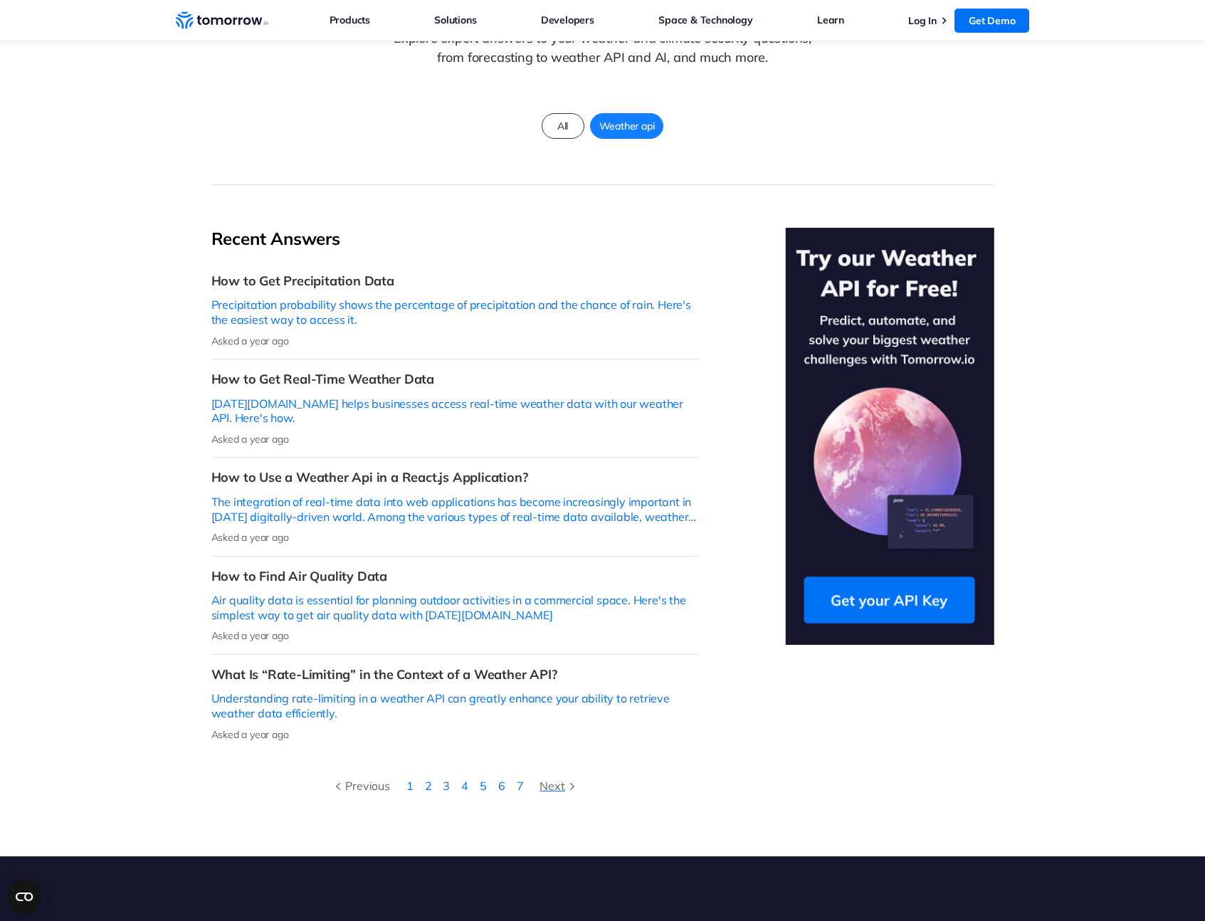
click at [569, 783] on icon at bounding box center [571, 786] width 4 height 7
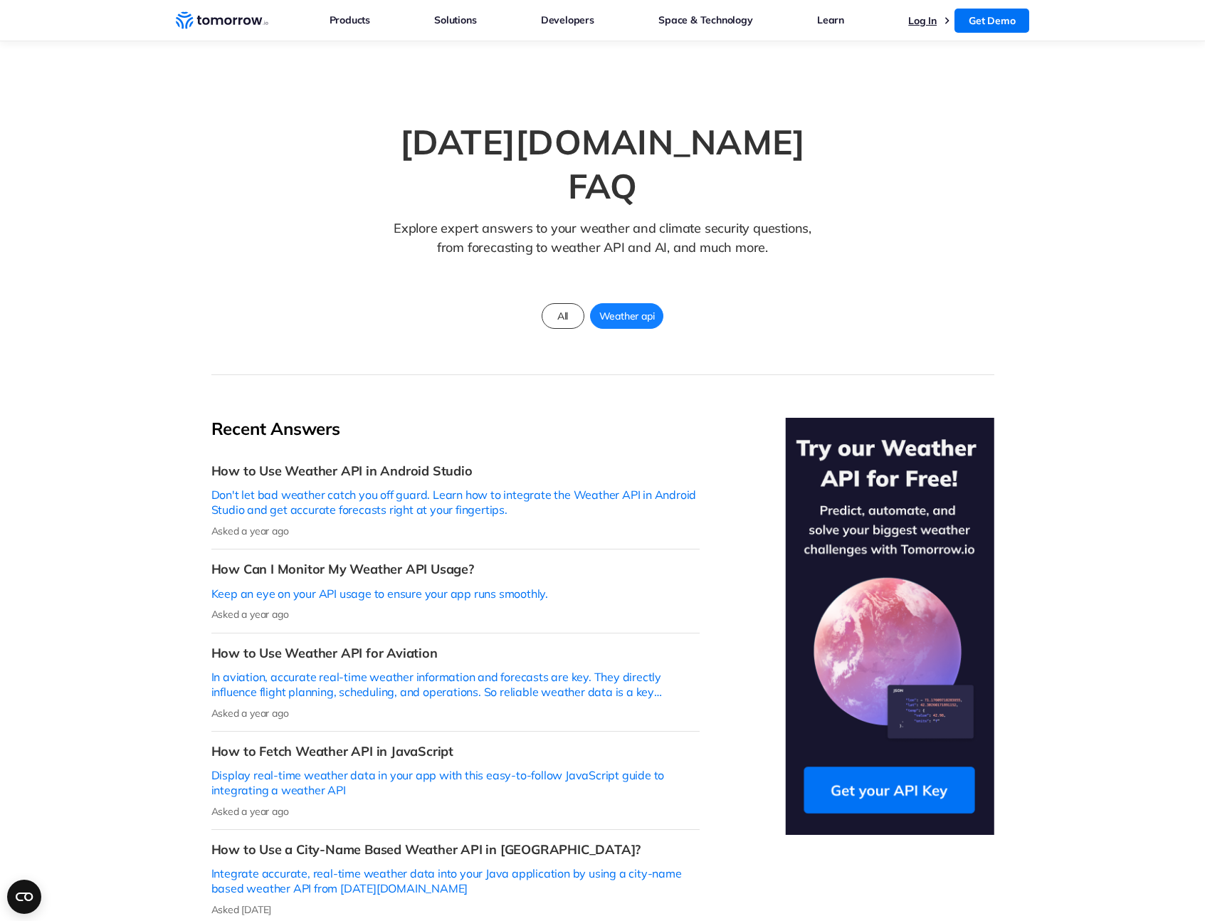
click at [930, 22] on link "Log In" at bounding box center [922, 20] width 28 height 13
